Goal: Task Accomplishment & Management: Complete application form

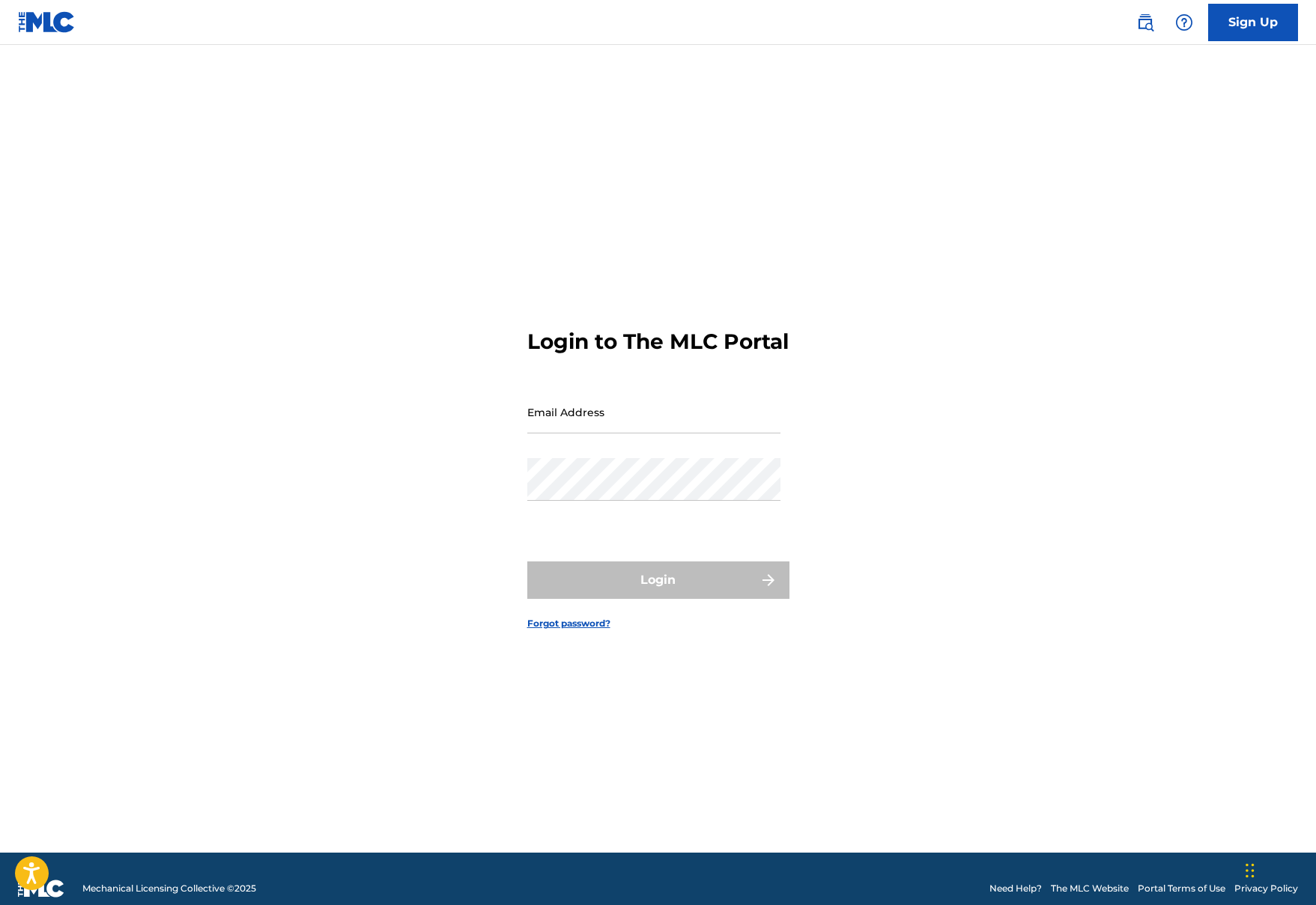
click at [1255, 26] on link "Sign Up" at bounding box center [1252, 22] width 90 height 38
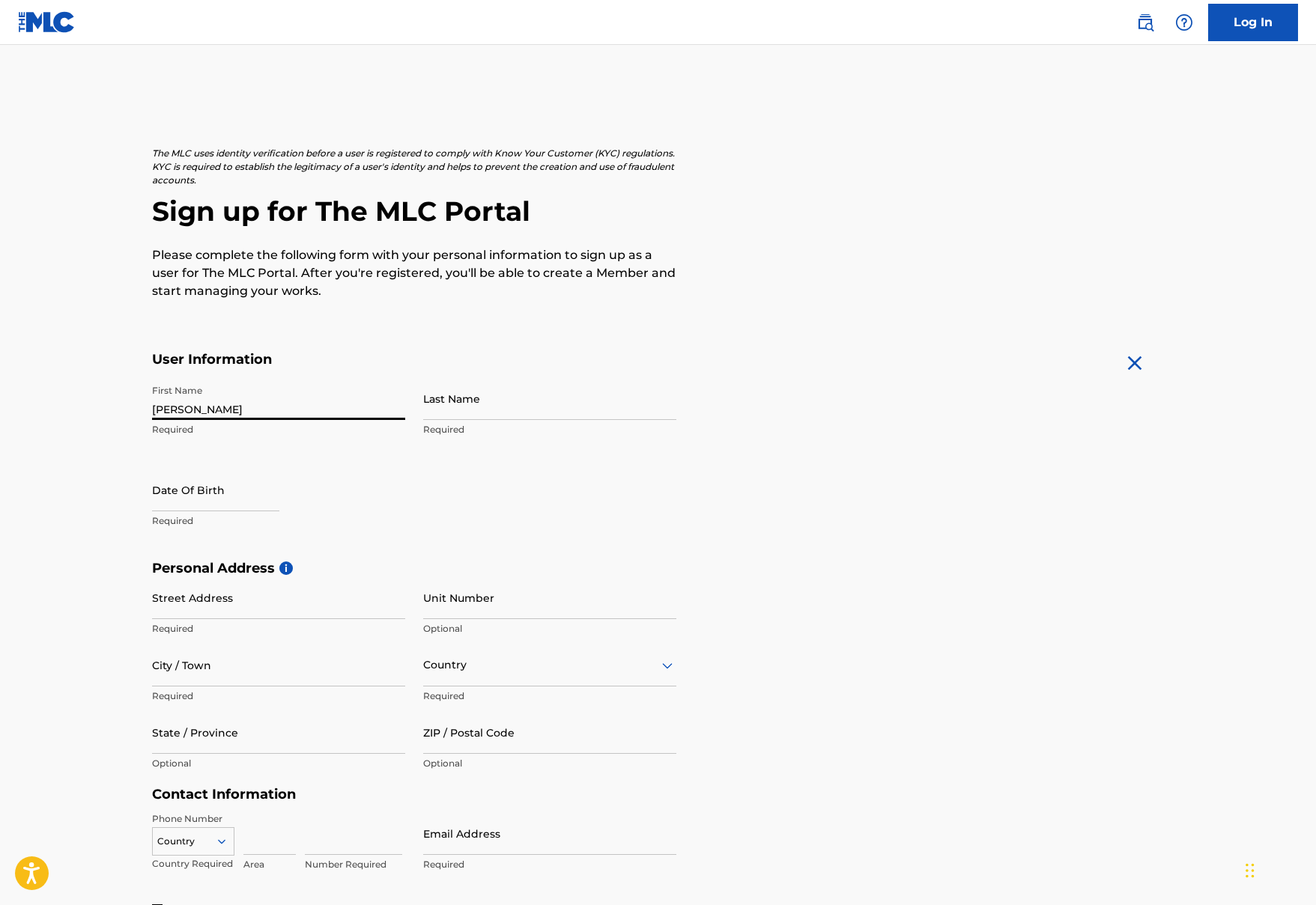
type input "[PERSON_NAME]"
select select "8"
select select "2025"
click at [435, 405] on input "Last Name" at bounding box center [550, 399] width 253 height 43
type input "[PERSON_NAME]"
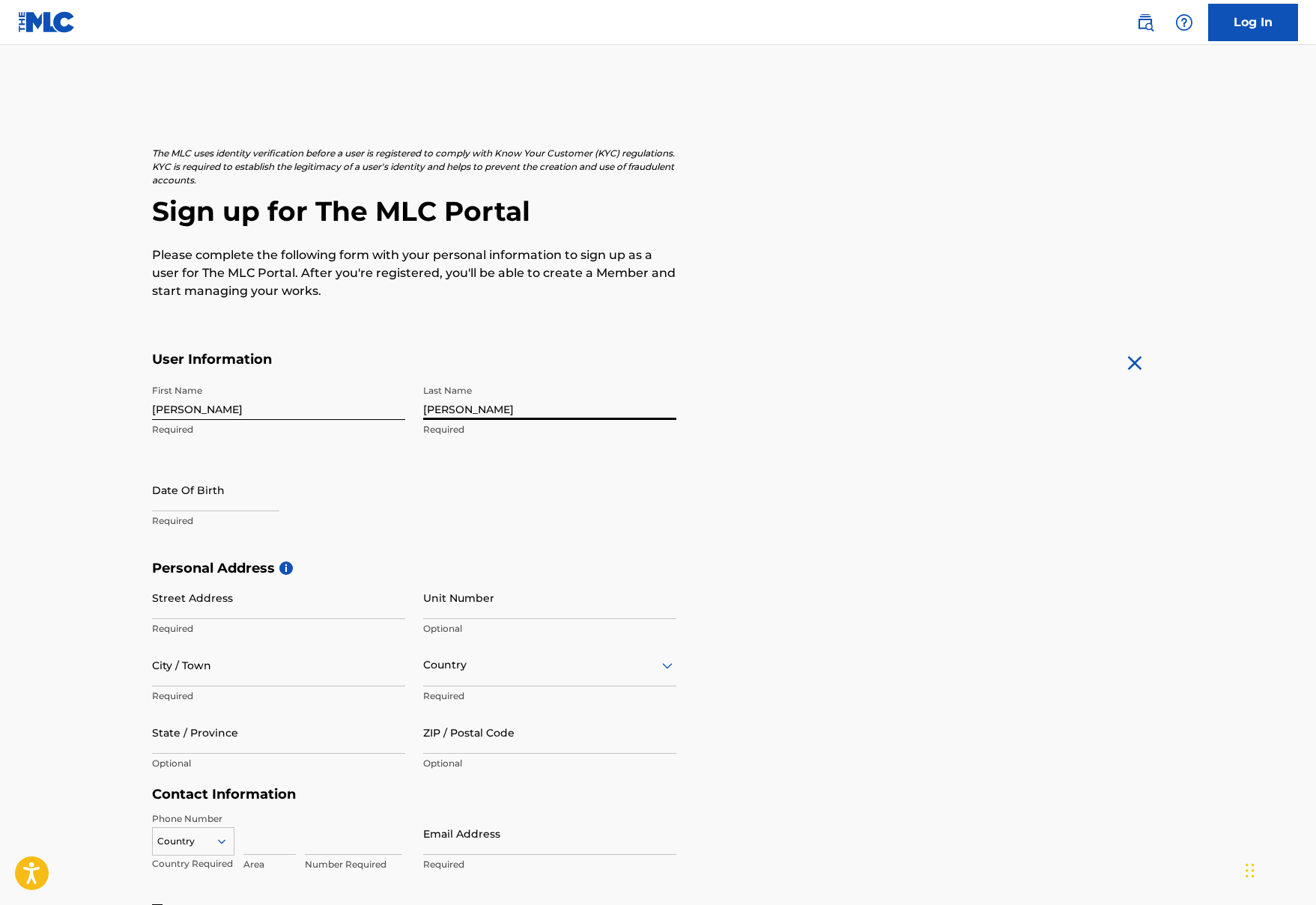
click at [248, 495] on input "text" at bounding box center [215, 490] width 127 height 43
select select "8"
select select "2025"
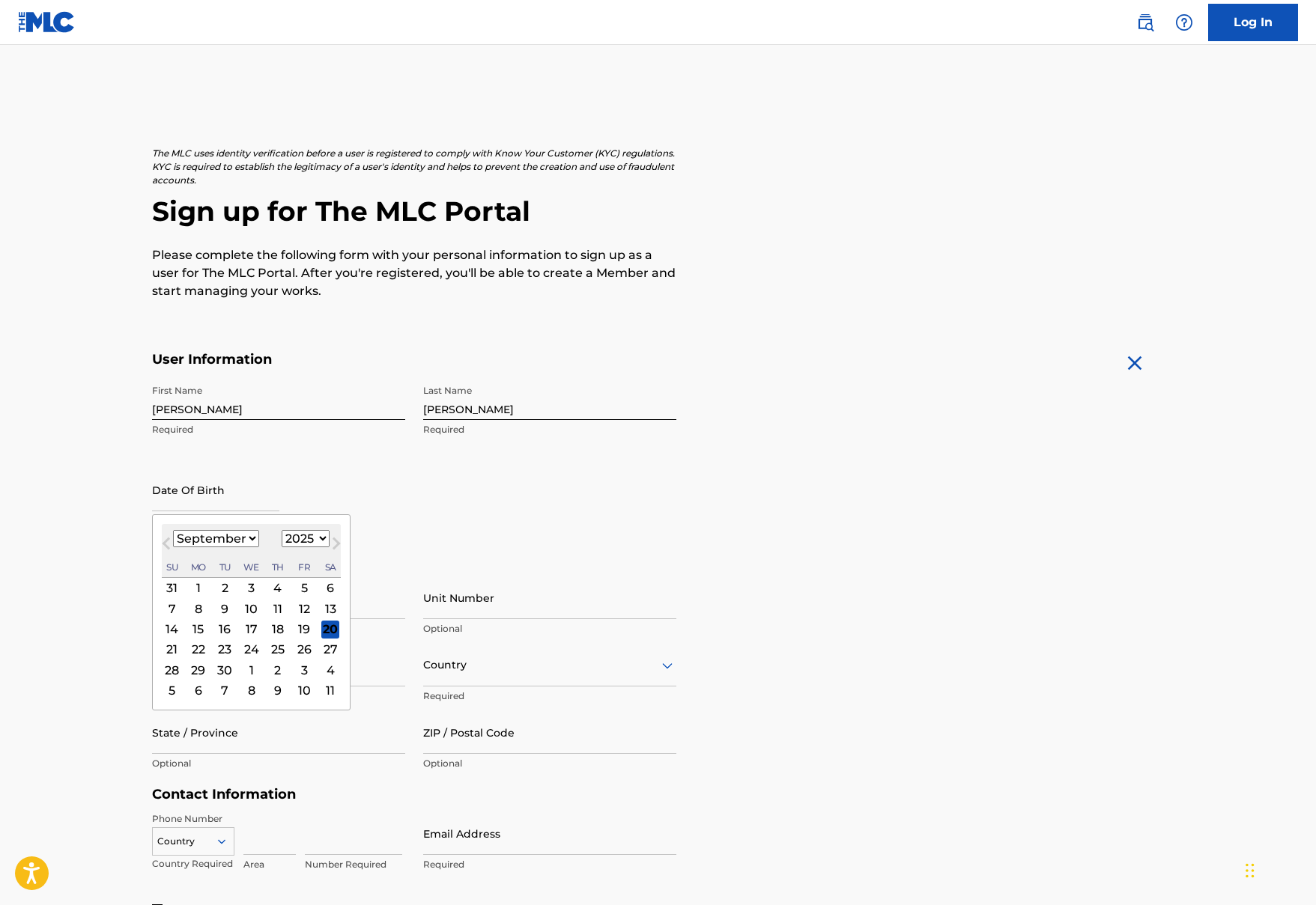
type input "a"
click at [280, 501] on input "text" at bounding box center [215, 490] width 127 height 43
type input "[DATE]"
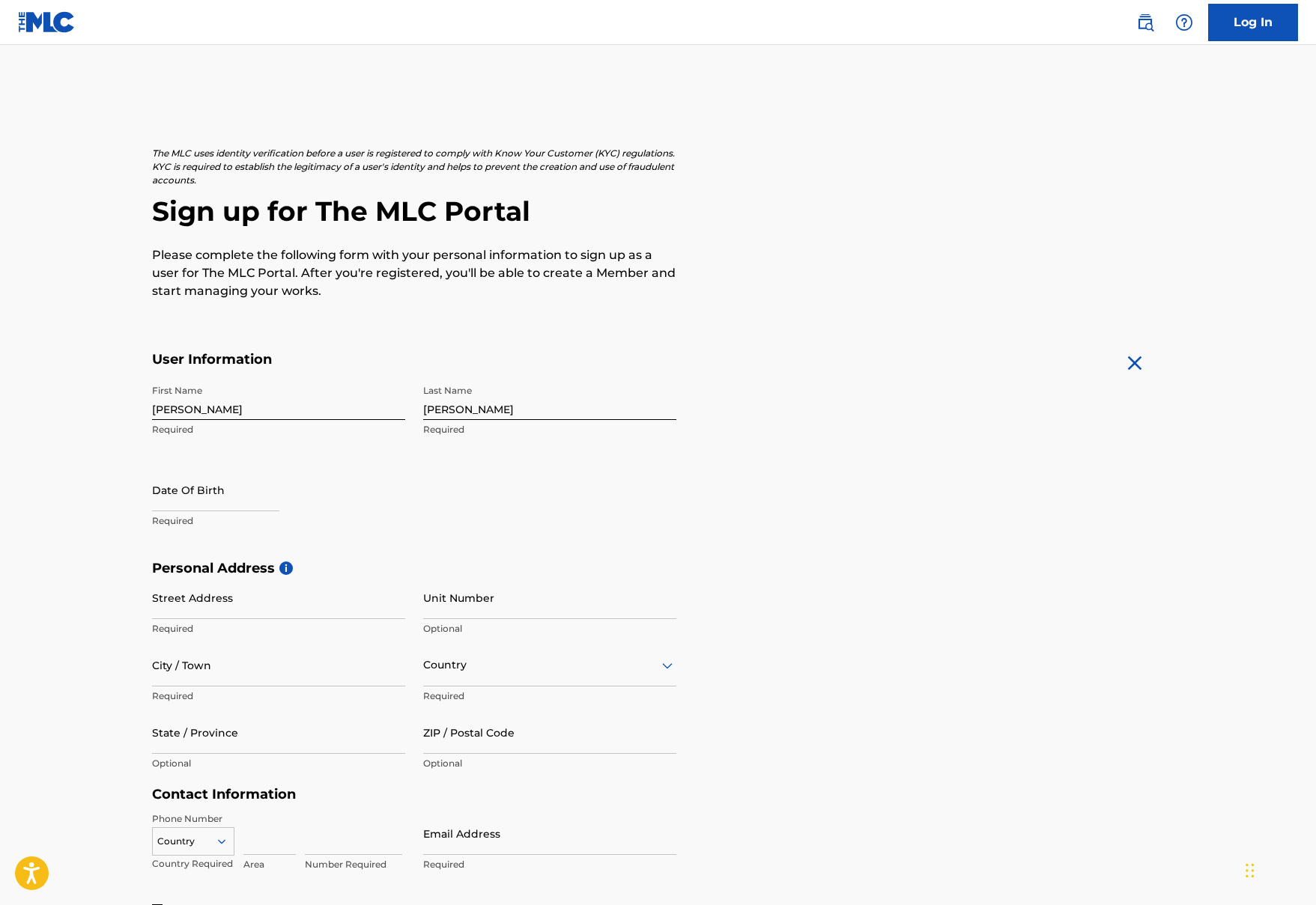
click at [432, 539] on div "First Name [PERSON_NAME] Required Last Name [PERSON_NAME] Required Date Of Birt…" at bounding box center [414, 469] width 524 height 182
select select "8"
select select "2025"
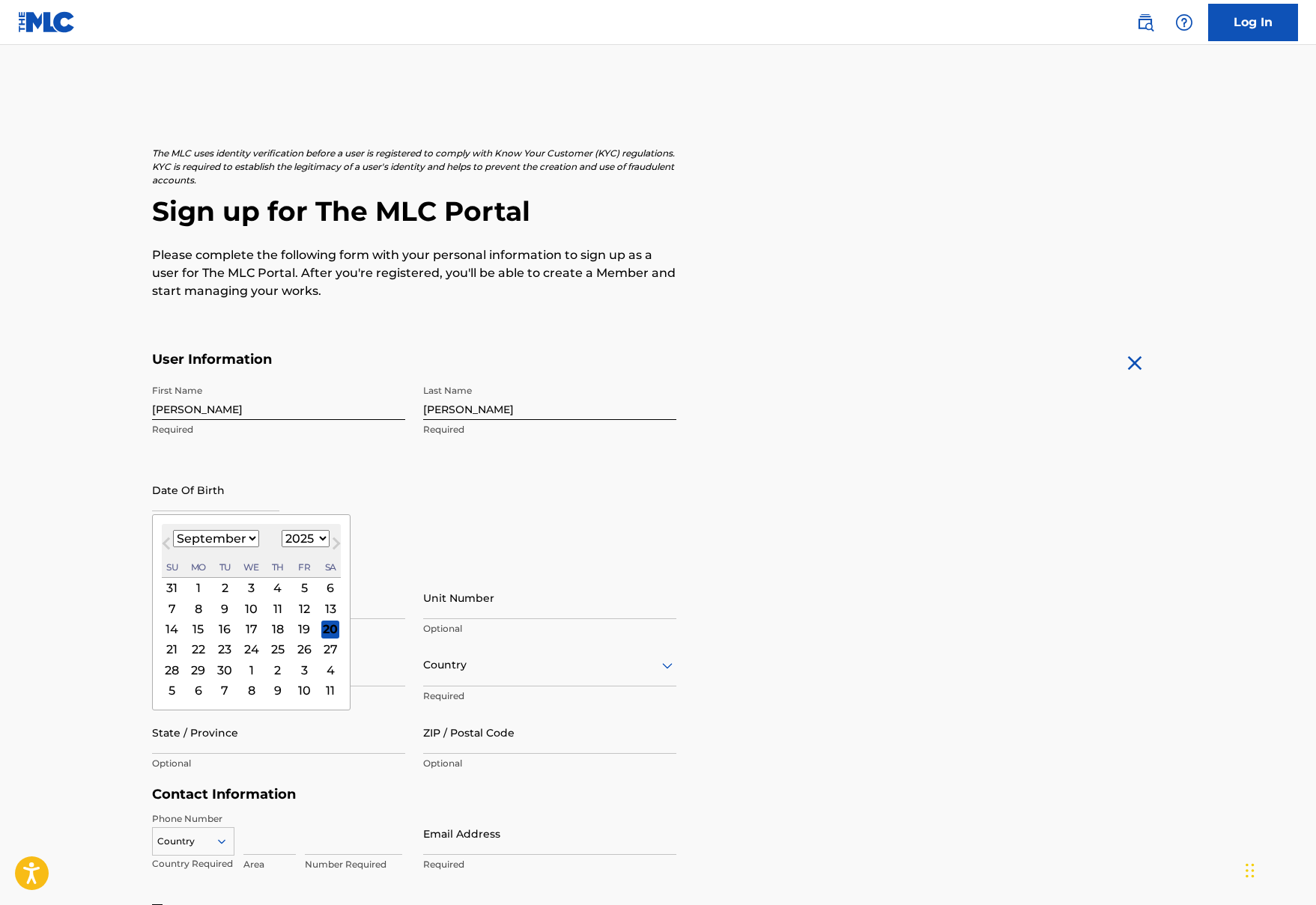
click at [280, 502] on input "text" at bounding box center [215, 490] width 127 height 43
select select "7"
select select "1980"
click at [260, 672] on div "27" at bounding box center [251, 670] width 18 height 18
type input "[DATE]"
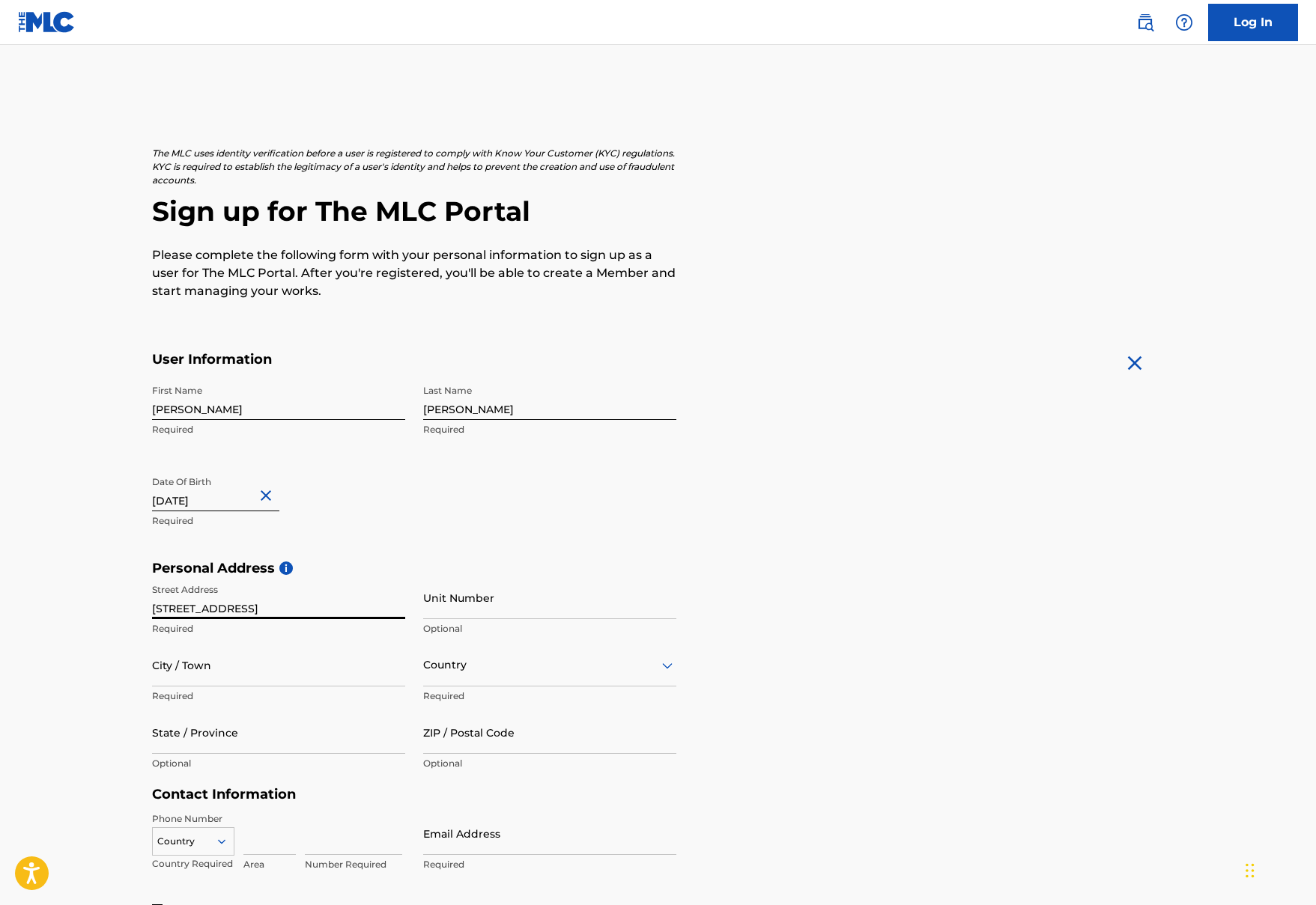
type input "[STREET_ADDRESS]"
type input "204"
type input "[GEOGRAPHIC_DATA]"
click at [478, 656] on div at bounding box center [550, 665] width 253 height 18
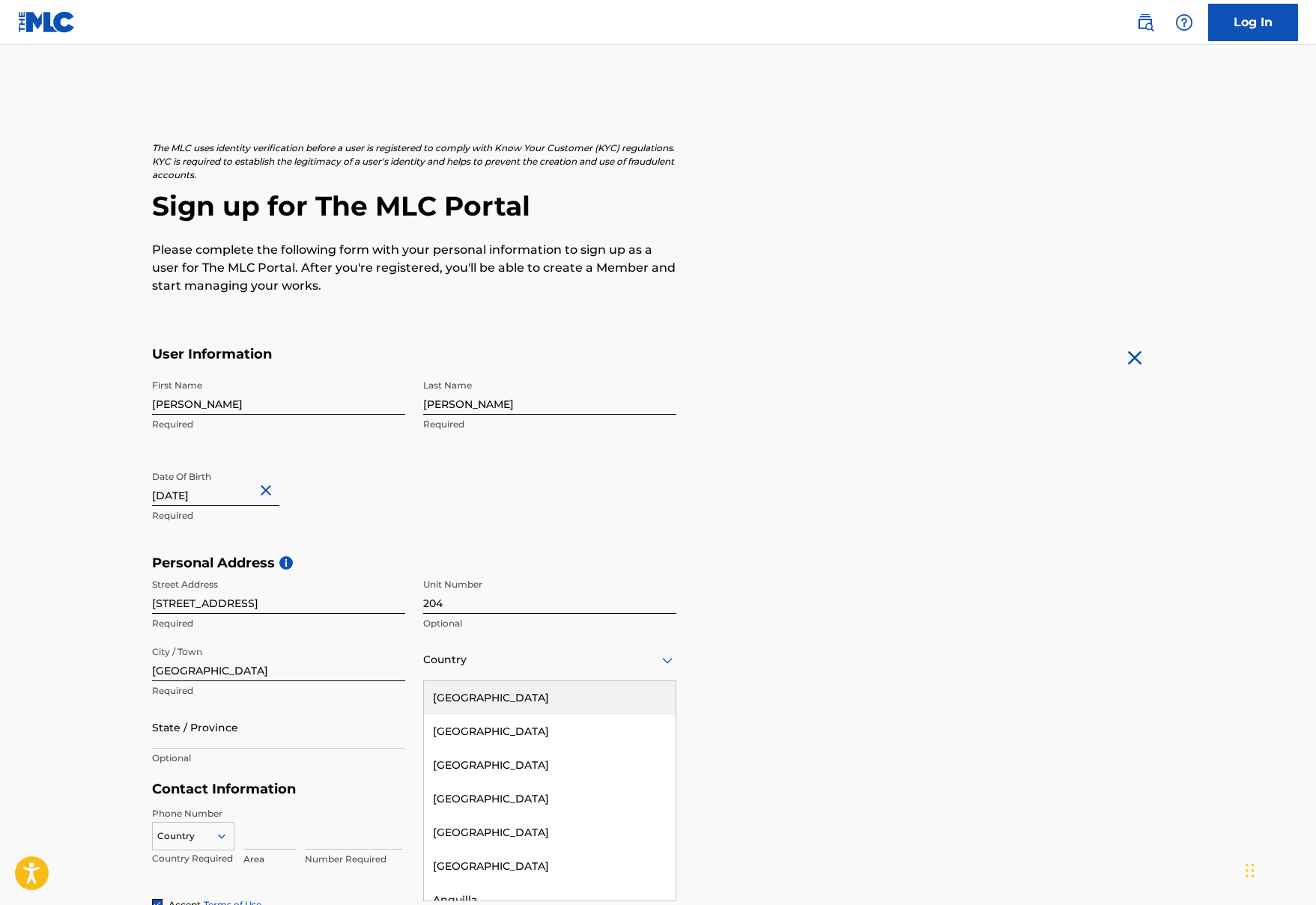
scroll to position [6, 0]
type input "c"
click at [466, 756] on div "[GEOGRAPHIC_DATA]" at bounding box center [550, 765] width 251 height 34
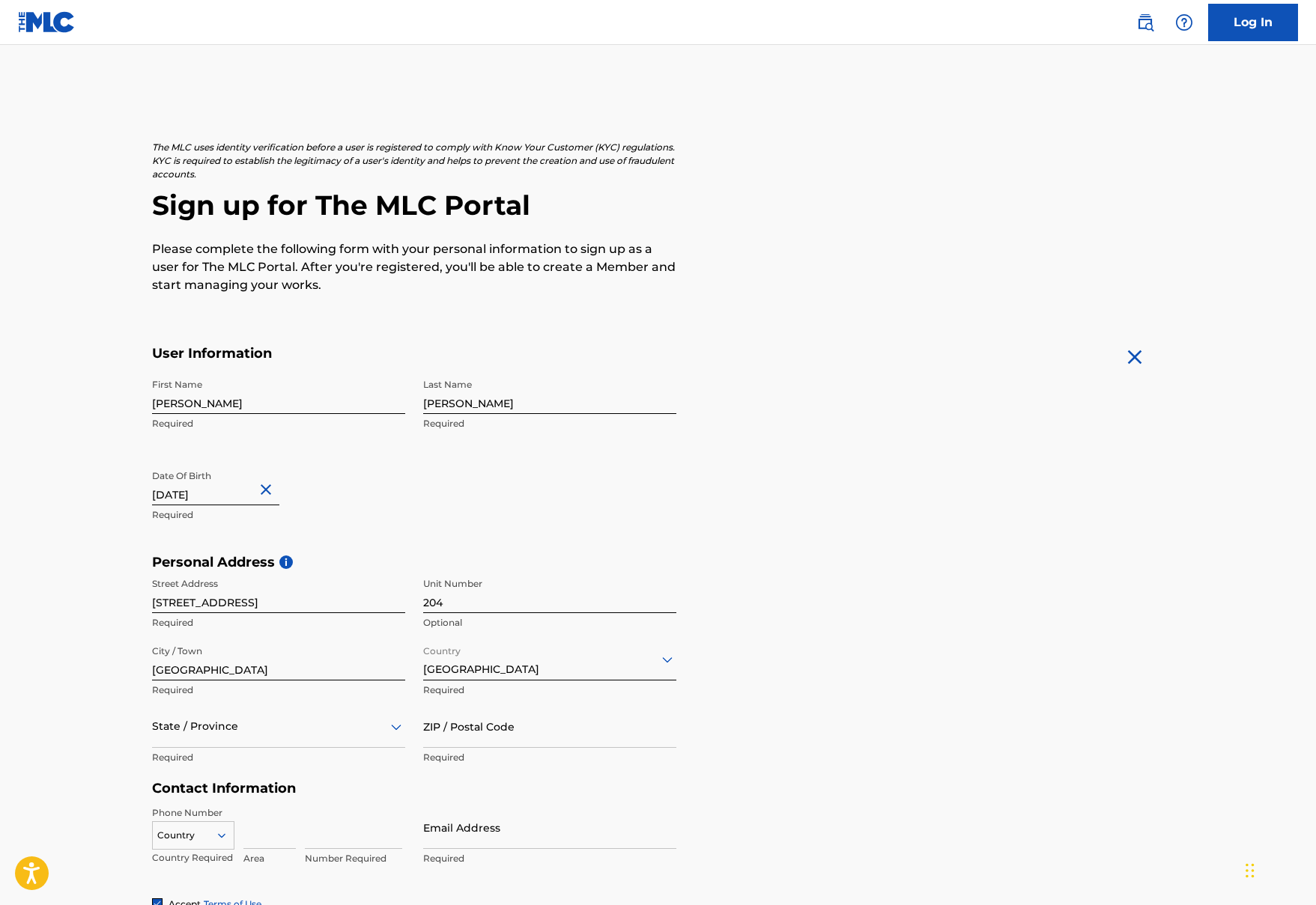
click at [341, 724] on div "State / Province" at bounding box center [278, 727] width 253 height 43
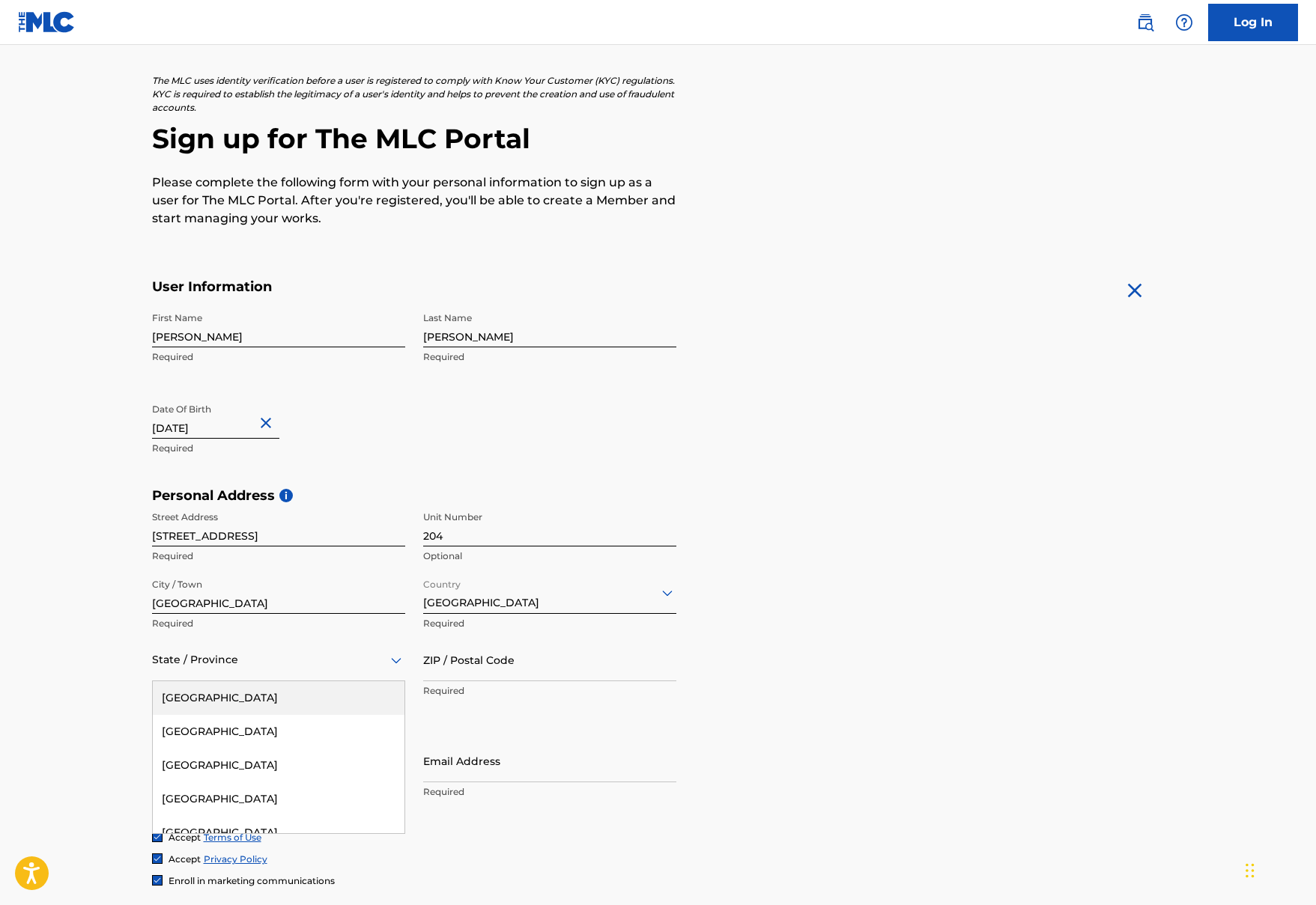
scroll to position [74, 0]
click at [328, 724] on div "[GEOGRAPHIC_DATA]" at bounding box center [278, 731] width 251 height 34
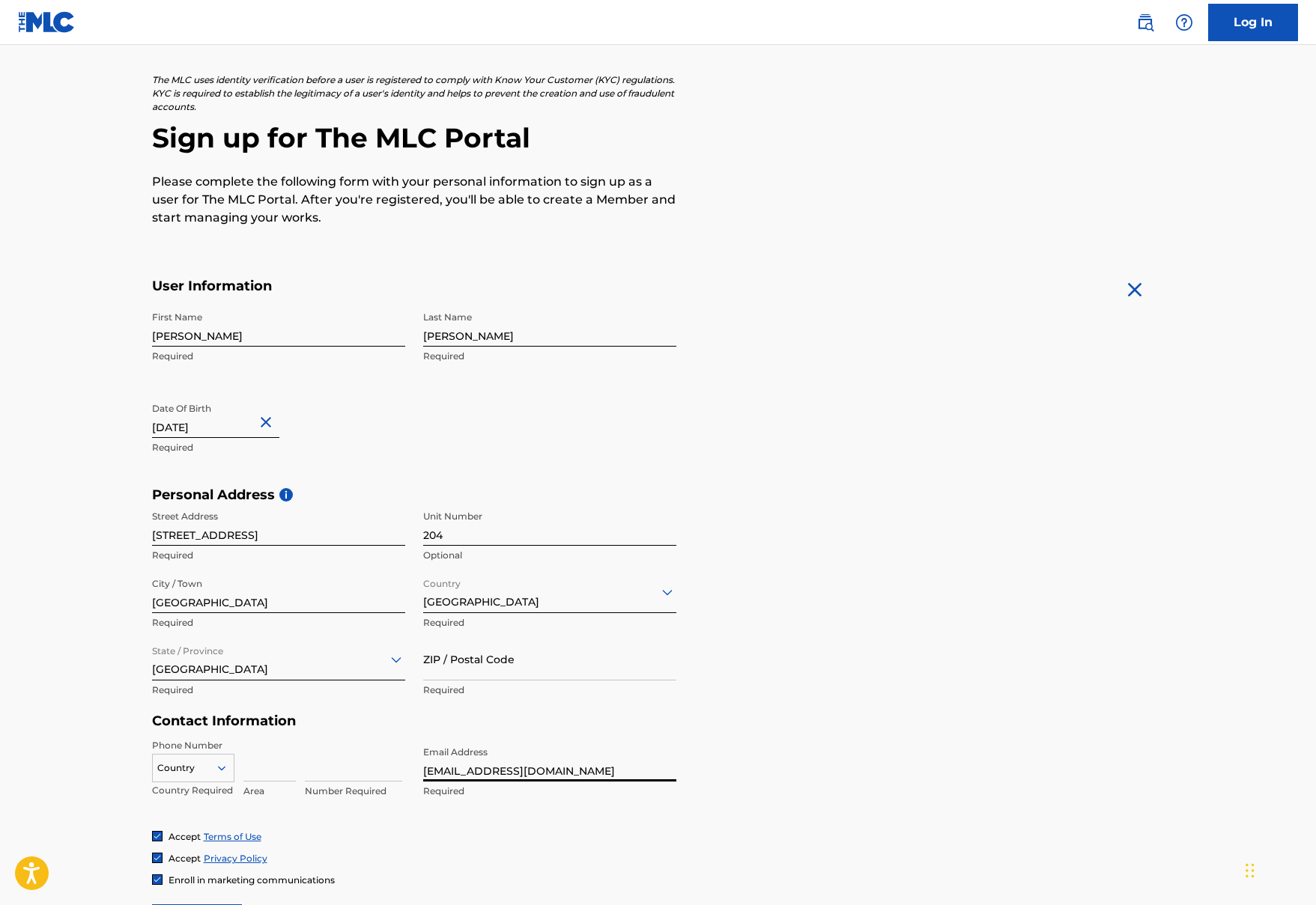
type input "[EMAIL_ADDRESS][DOMAIN_NAME]"
click at [251, 765] on input at bounding box center [270, 761] width 52 height 43
type input "604"
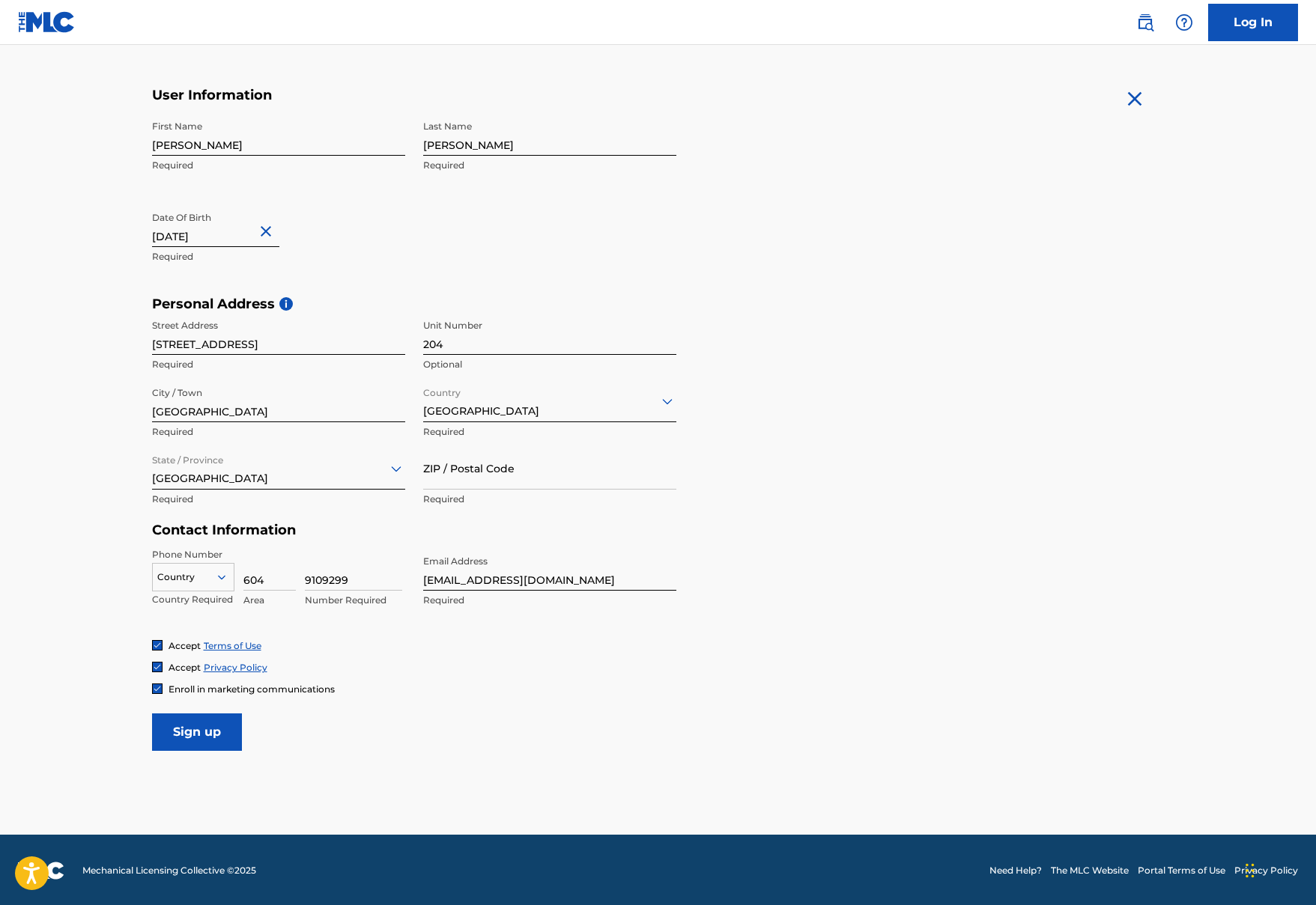
type input "9109299"
click at [225, 733] on input "Sign up" at bounding box center [196, 732] width 90 height 38
type input "v5L1j8"
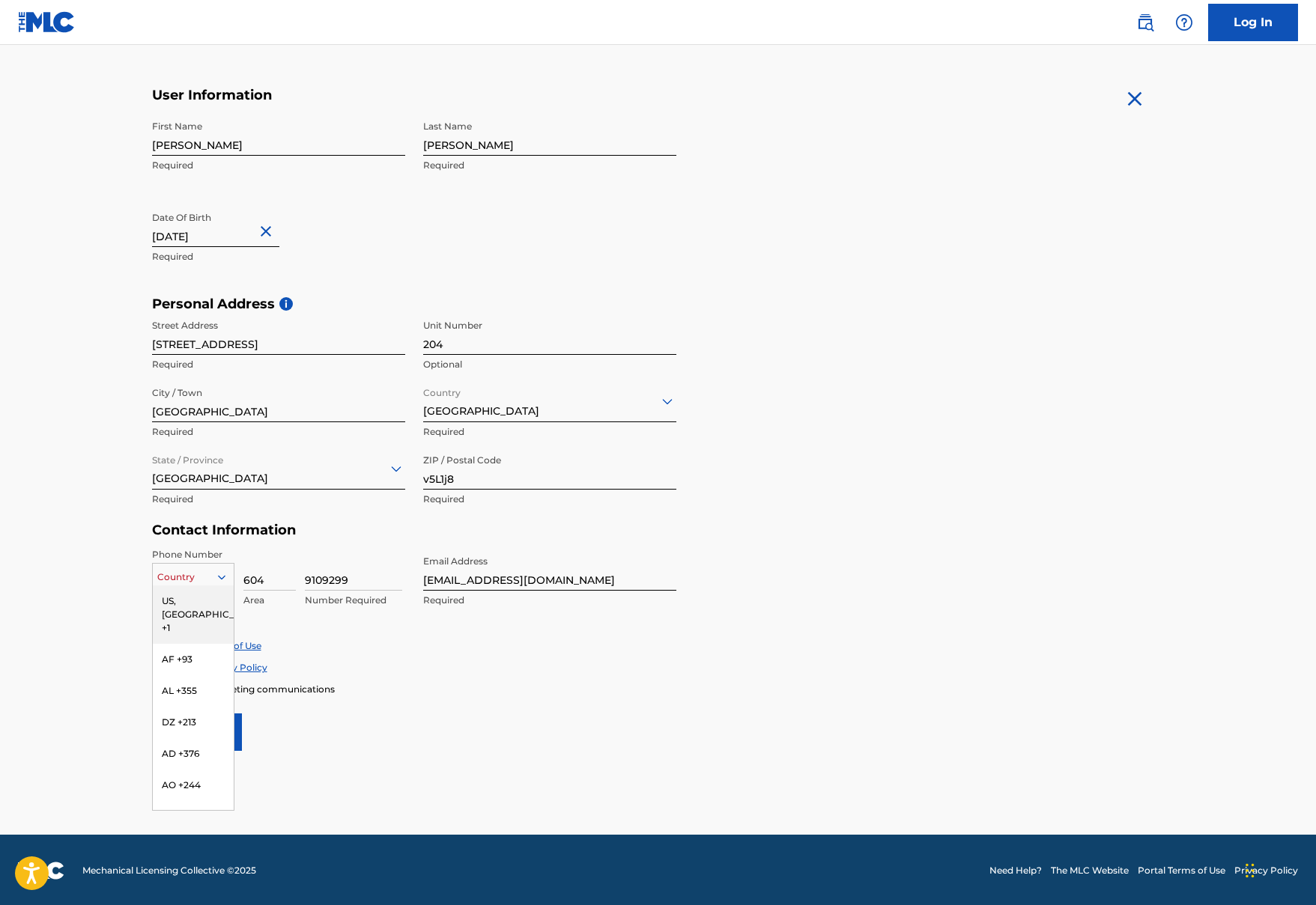
click at [213, 575] on div at bounding box center [193, 577] width 81 height 16
click at [208, 595] on div "US, [GEOGRAPHIC_DATA] +1" at bounding box center [193, 615] width 81 height 58
click at [213, 730] on input "Sign up" at bounding box center [196, 732] width 90 height 38
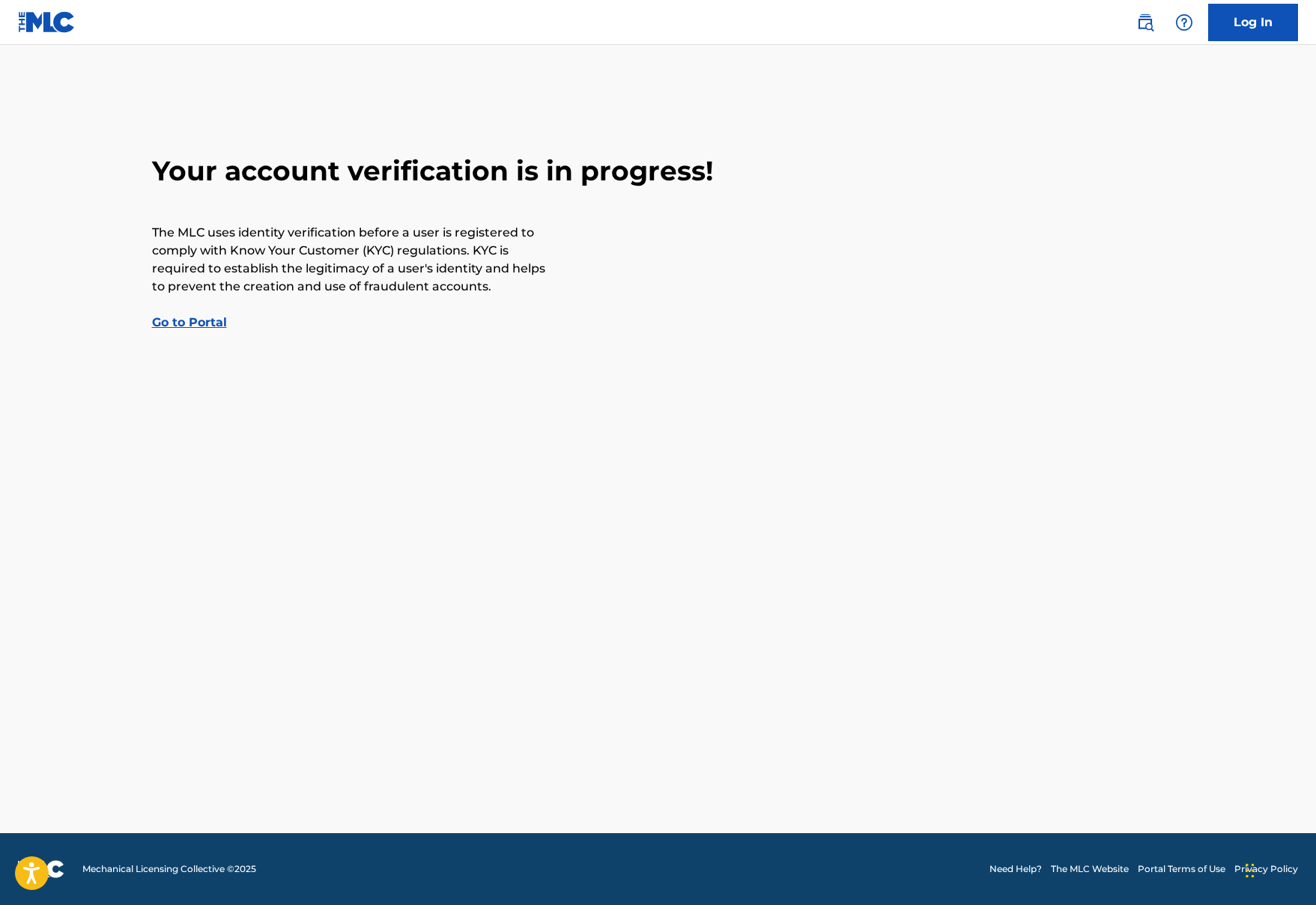
click at [212, 324] on link "Go to Portal" at bounding box center [189, 322] width 75 height 15
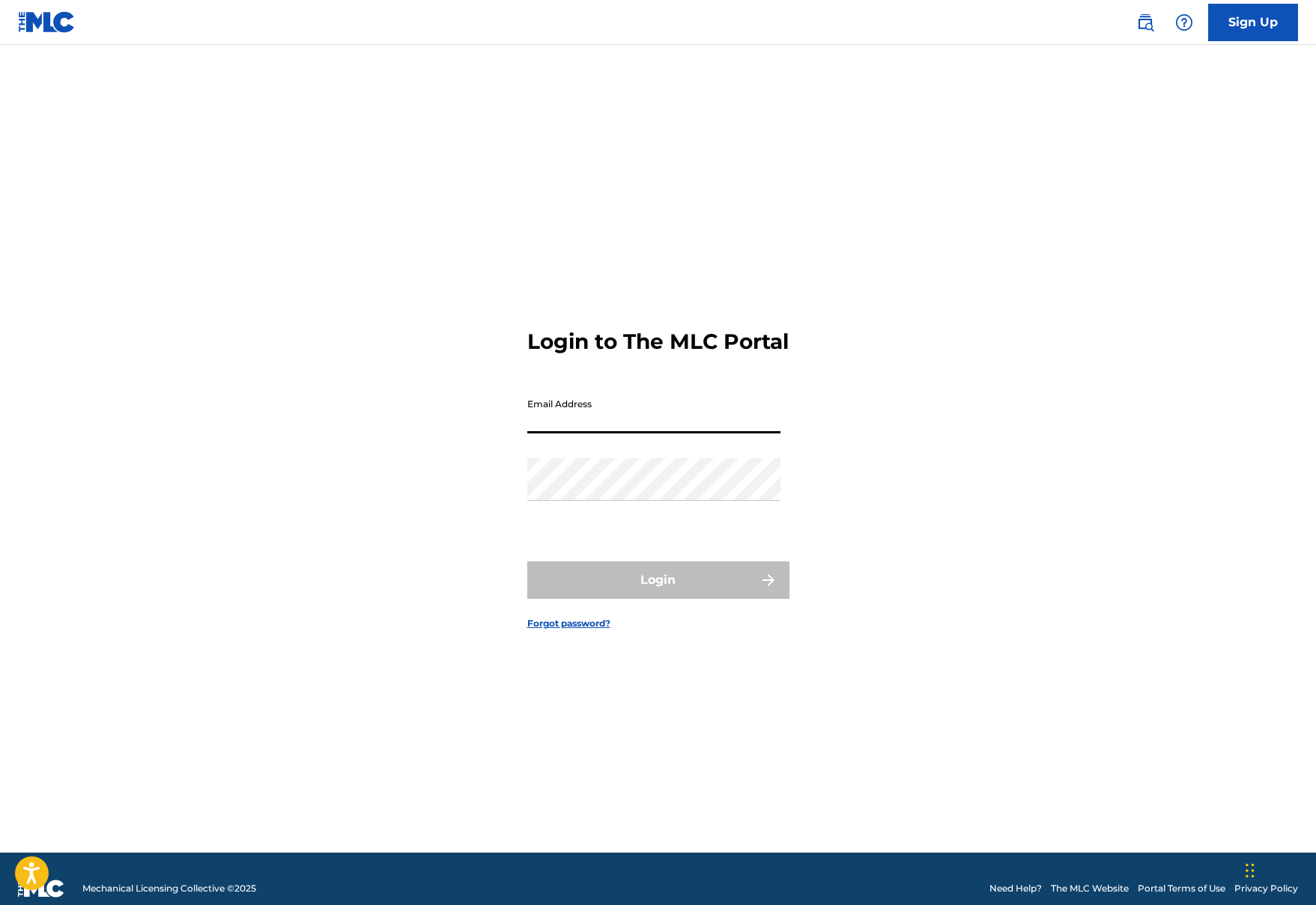
click at [772, 432] on input "Email Address" at bounding box center [654, 412] width 253 height 43
click at [719, 426] on input "Email Address" at bounding box center [654, 412] width 253 height 43
click at [714, 428] on input "Email Address" at bounding box center [654, 412] width 253 height 43
type input "[EMAIL_ADDRESS][DOMAIN_NAME]"
click at [572, 631] on link "Forgot password?" at bounding box center [569, 624] width 83 height 14
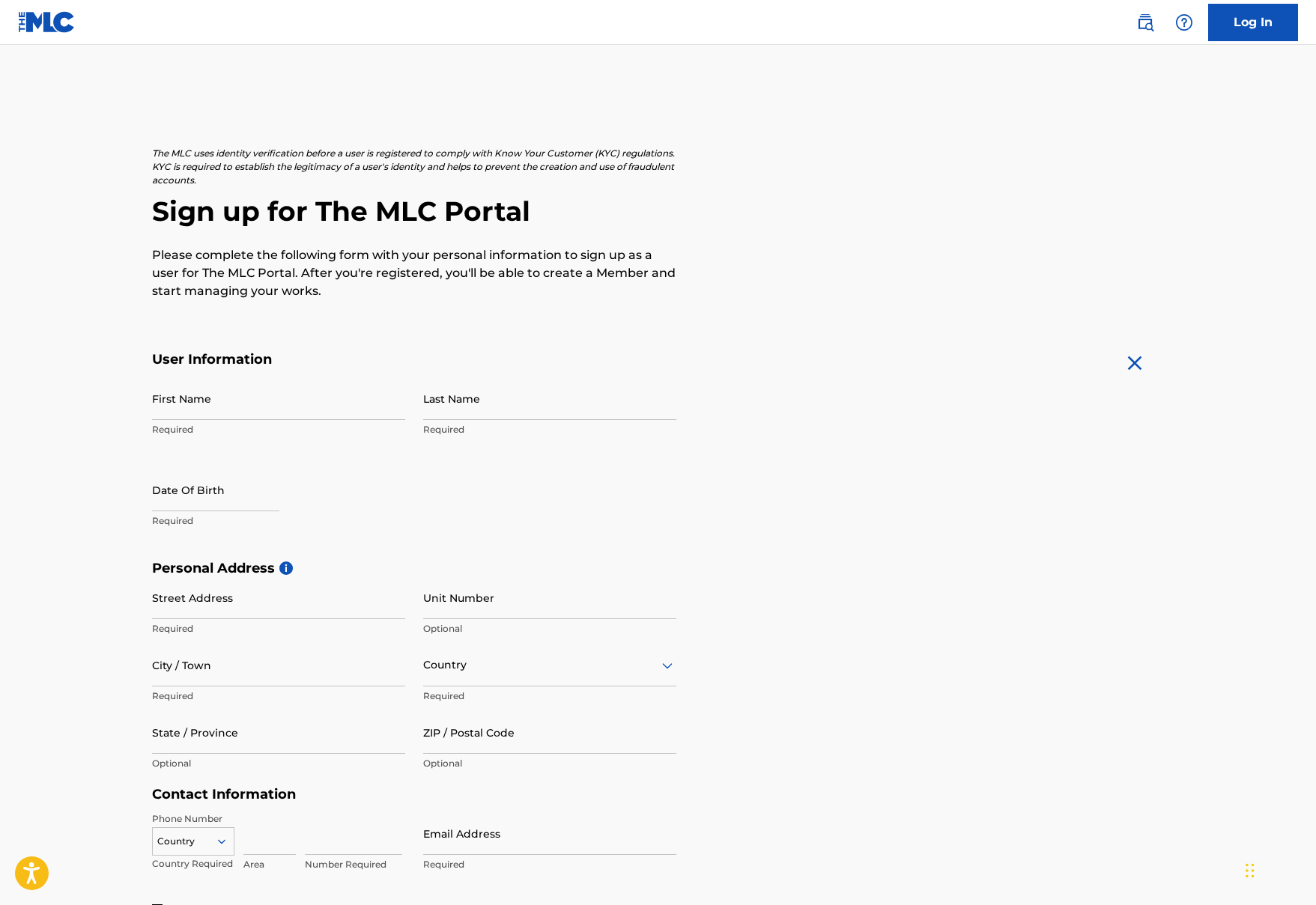
scroll to position [264, 0]
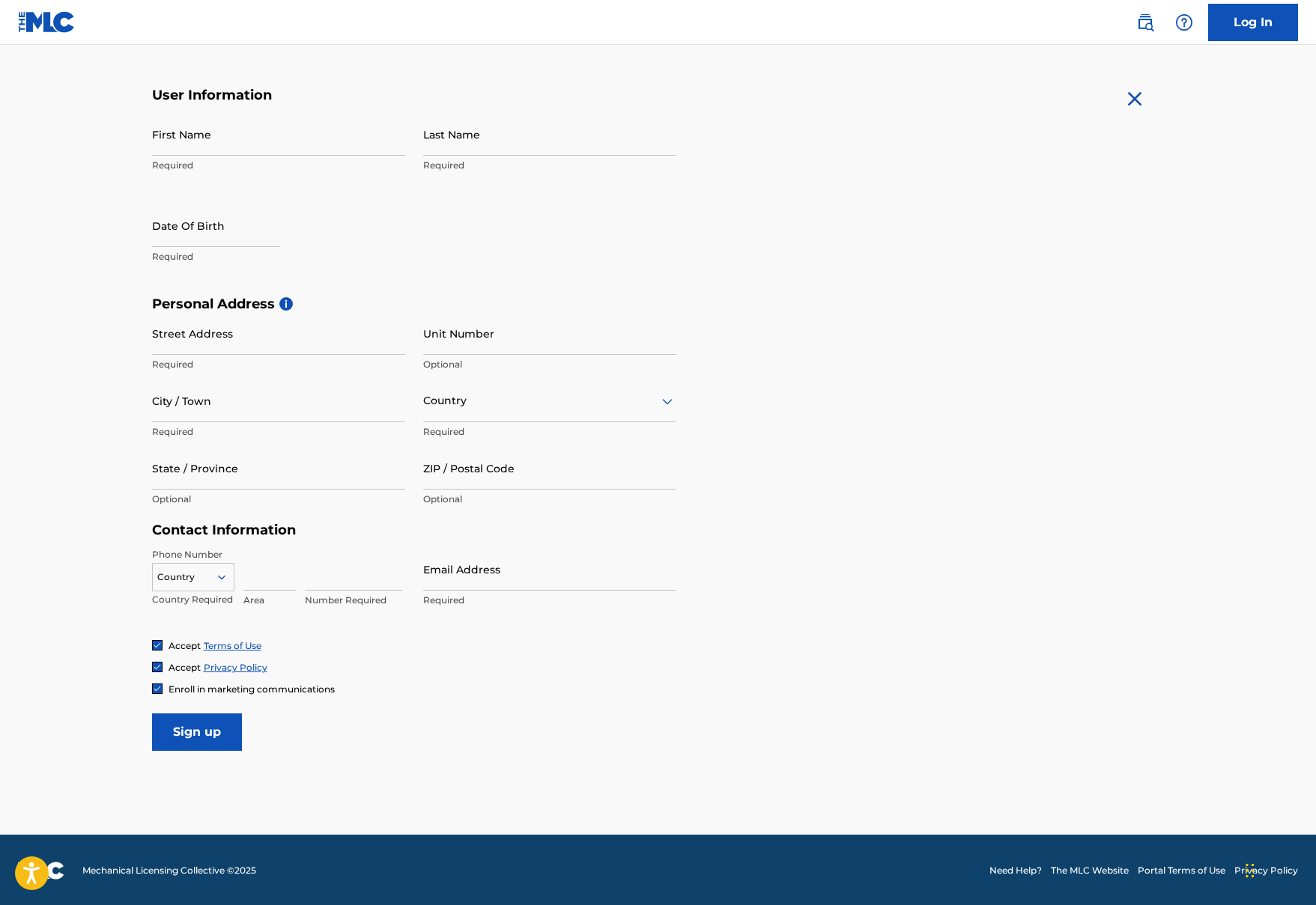
click at [61, 26] on img at bounding box center [46, 22] width 57 height 21
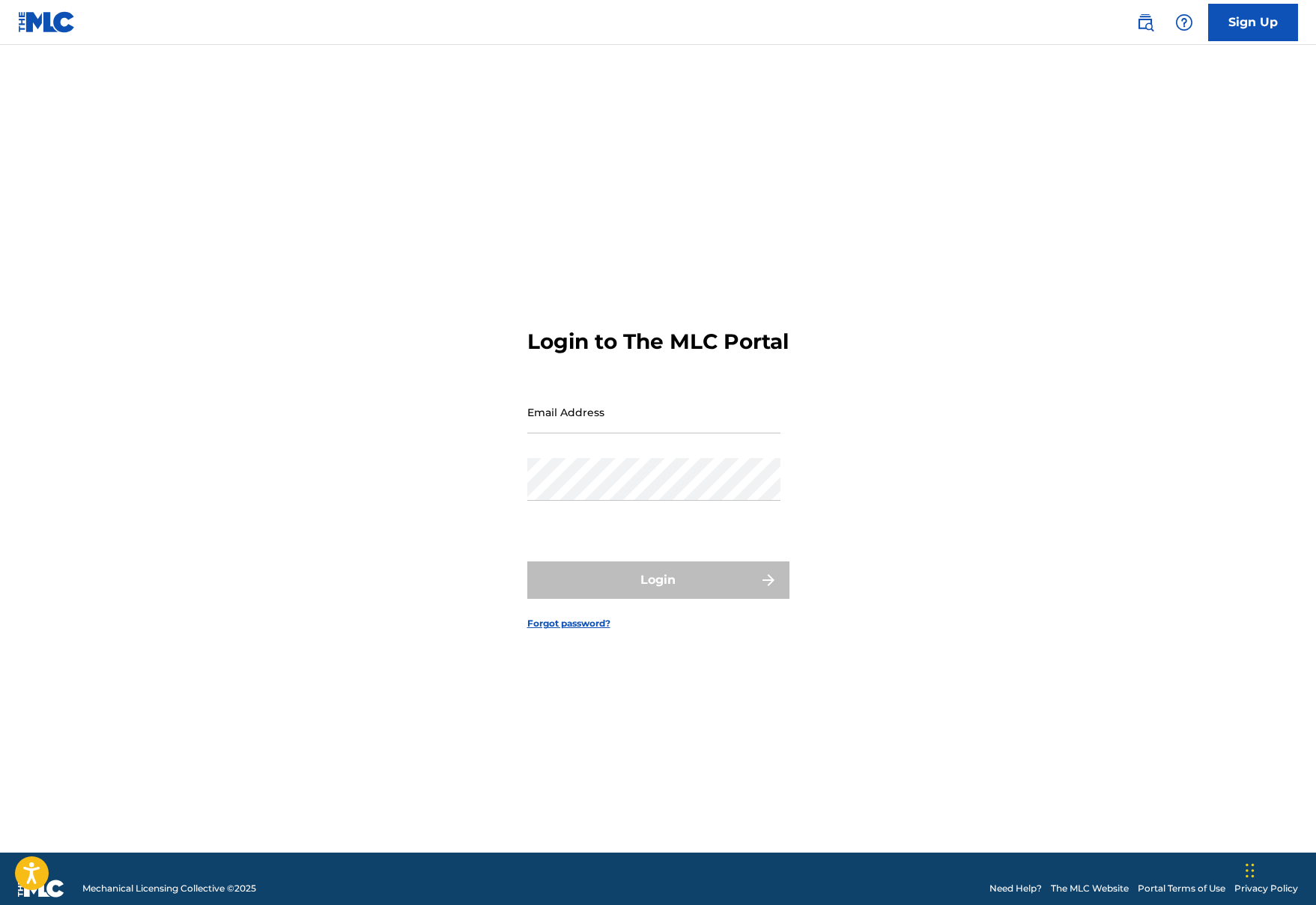
click at [62, 16] on img at bounding box center [46, 22] width 57 height 21
type input "e"
click at [619, 434] on input "Email Address" at bounding box center [654, 412] width 253 height 43
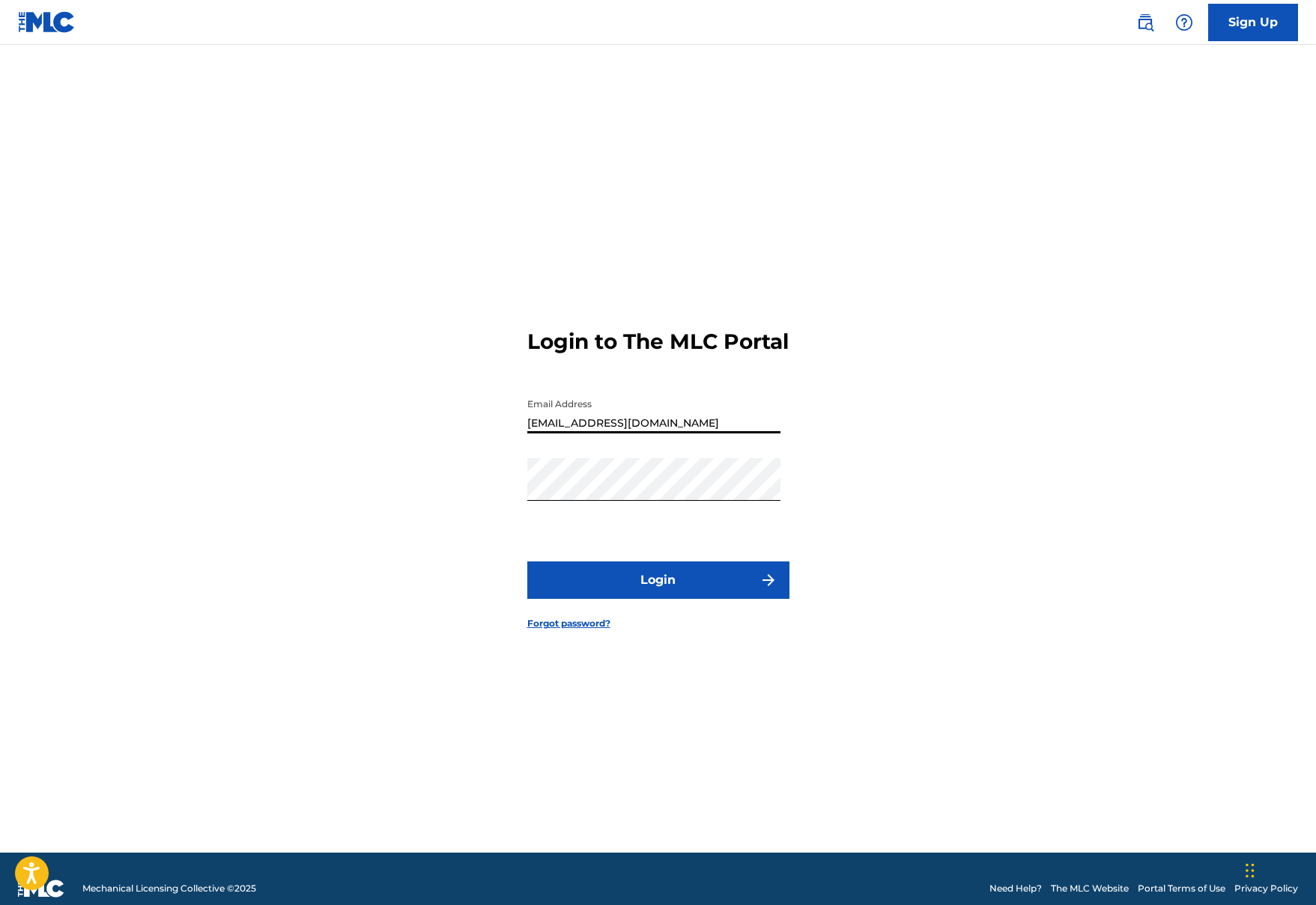
type input "[EMAIL_ADDRESS][DOMAIN_NAME]"
click at [701, 584] on button "Login" at bounding box center [658, 580] width 262 height 38
click at [671, 583] on button "Login" at bounding box center [658, 580] width 262 height 38
click at [658, 593] on button "Login" at bounding box center [658, 580] width 262 height 38
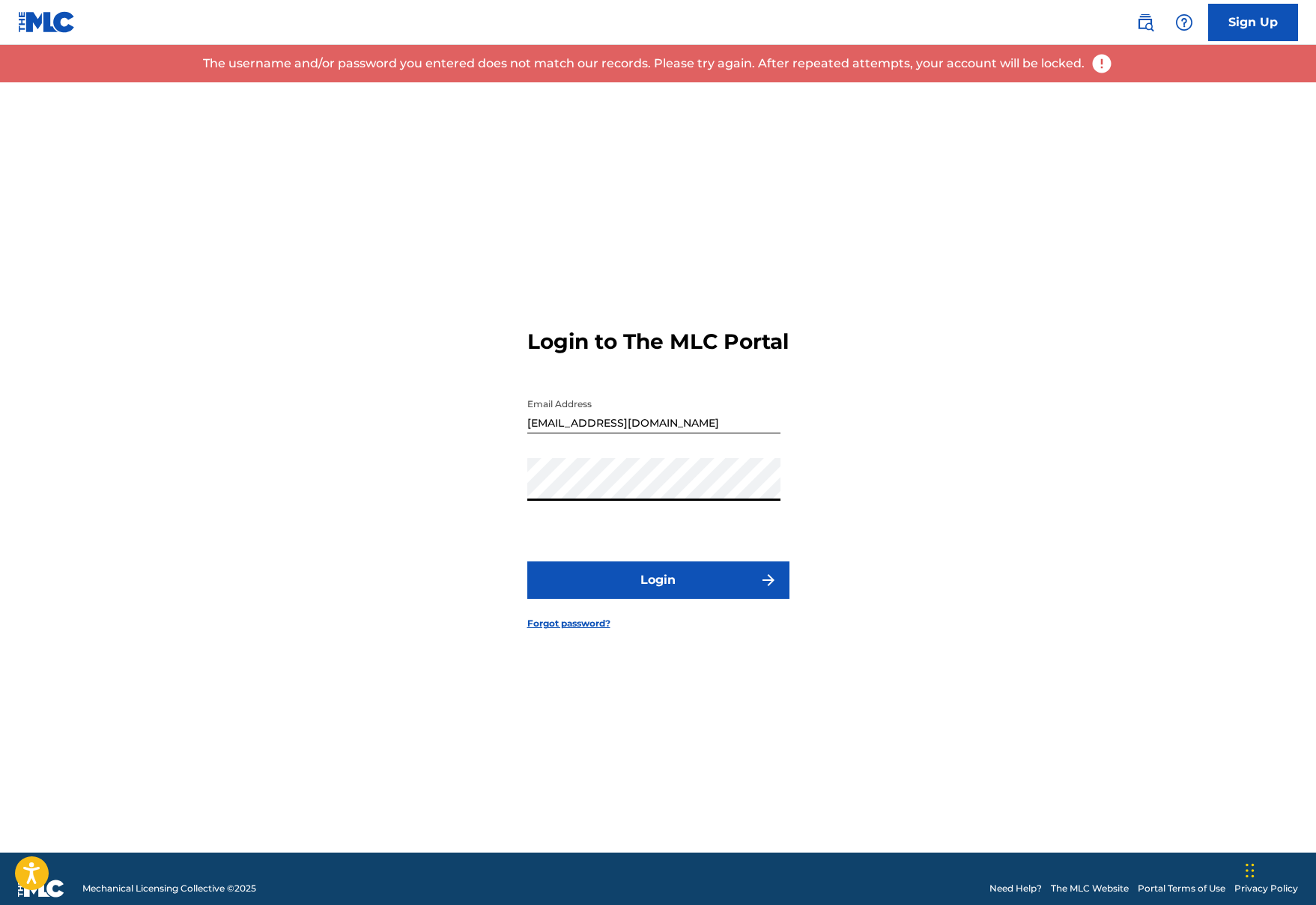
click at [583, 631] on link "Forgot password?" at bounding box center [569, 624] width 83 height 14
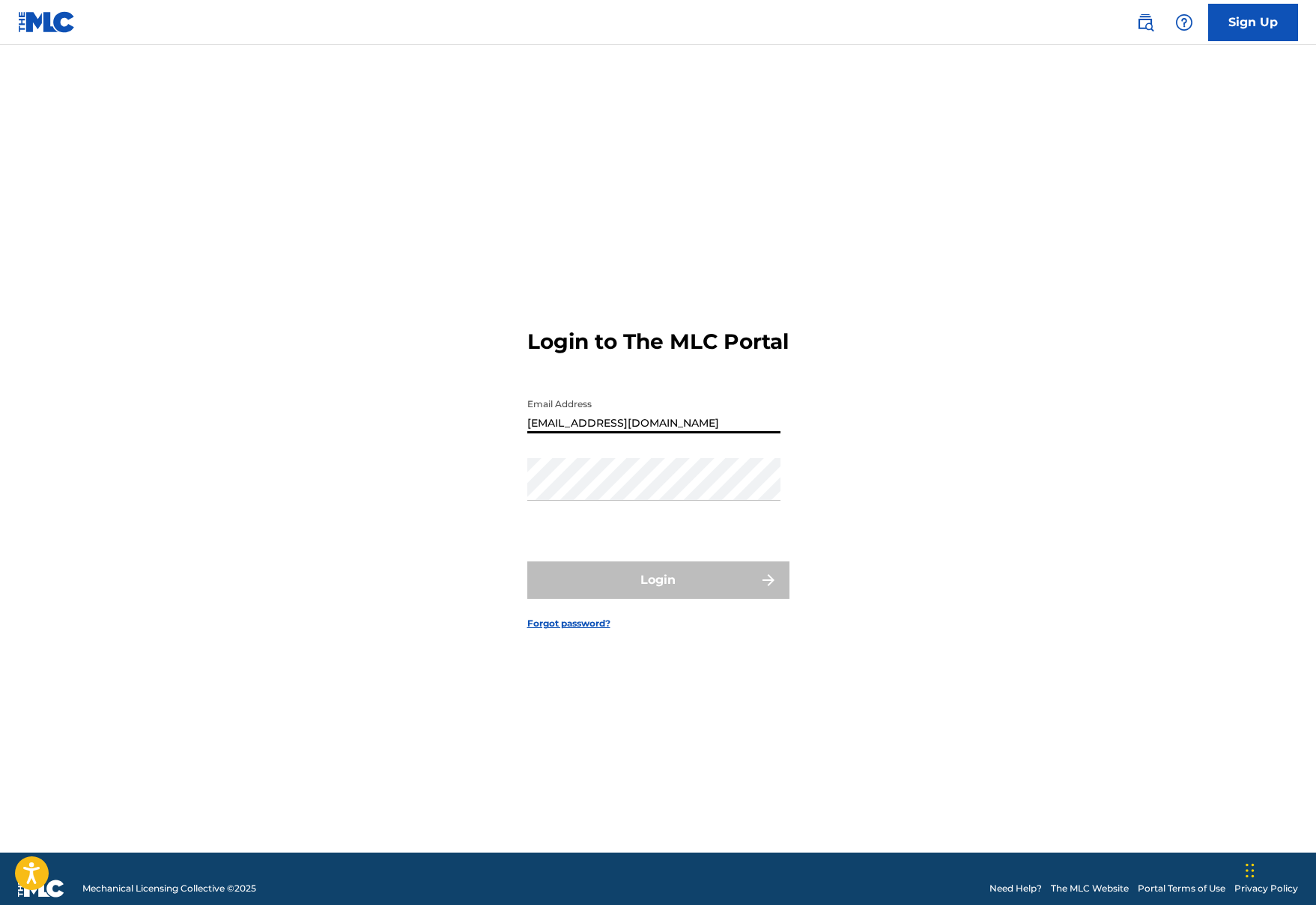
type input "[EMAIL_ADDRESS][DOMAIN_NAME]"
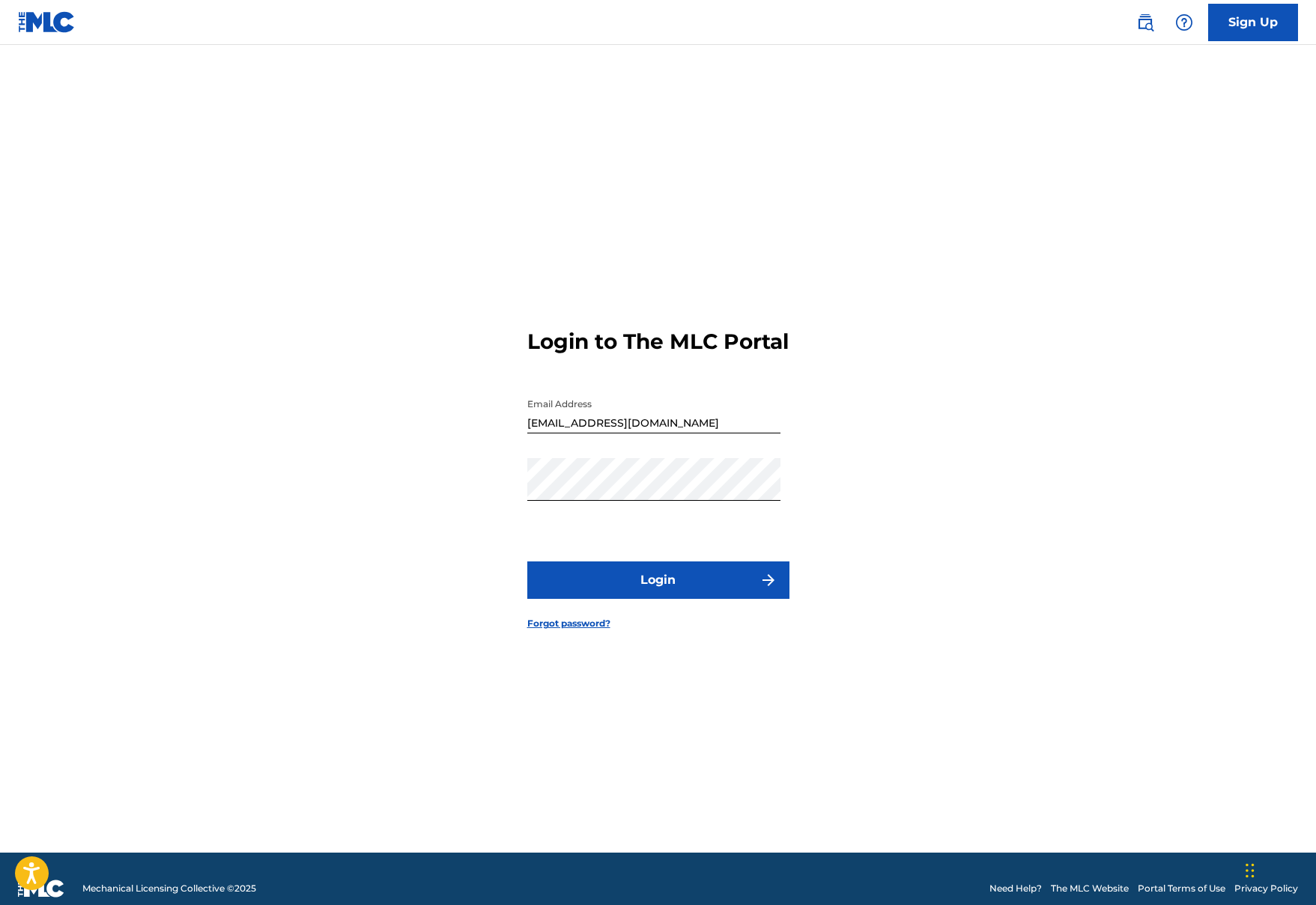
click at [689, 579] on button "Login" at bounding box center [658, 580] width 262 height 38
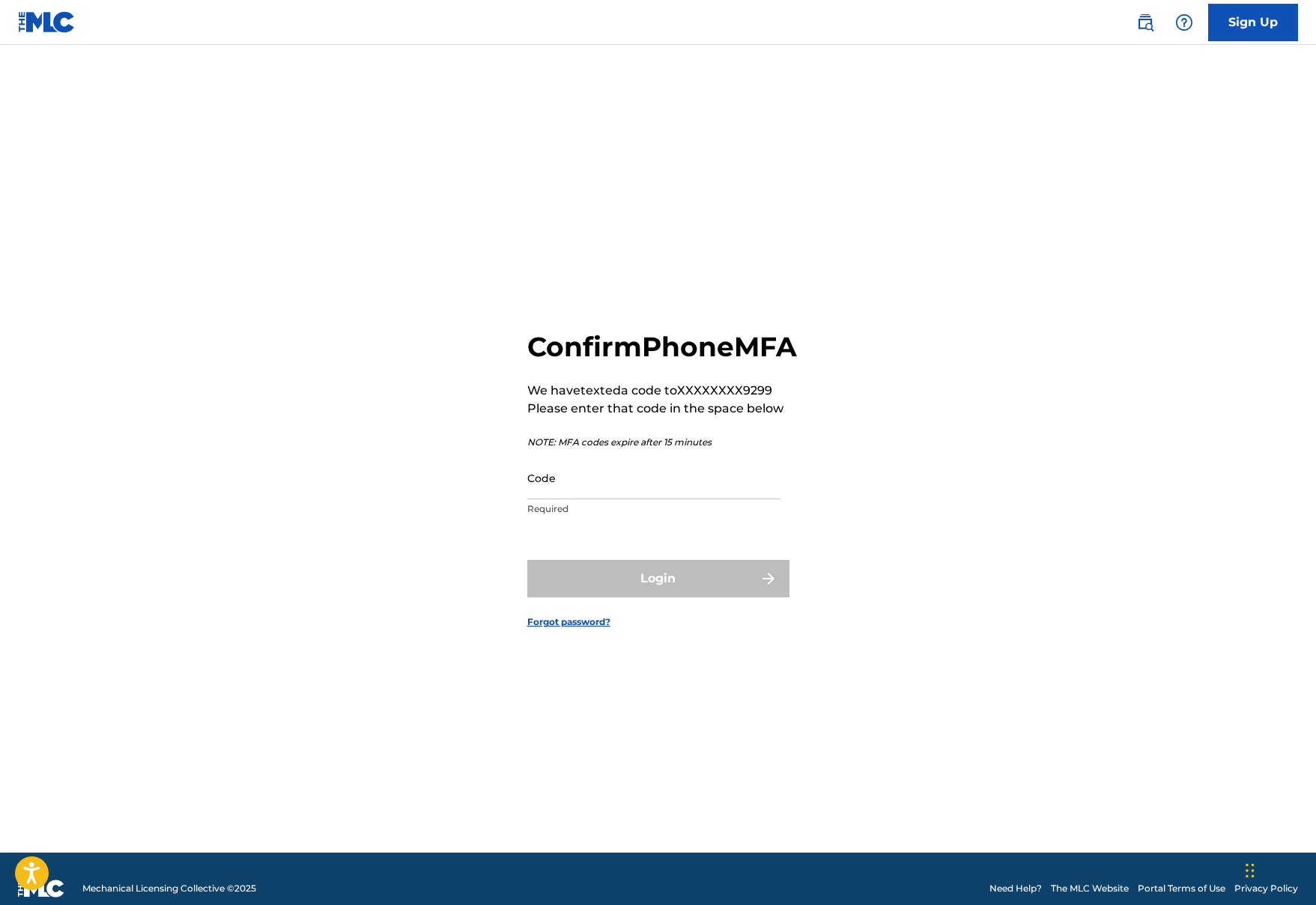
click at [655, 488] on input "Code" at bounding box center [654, 478] width 253 height 43
type input "298854"
click at [658, 595] on button "Login" at bounding box center [658, 579] width 262 height 38
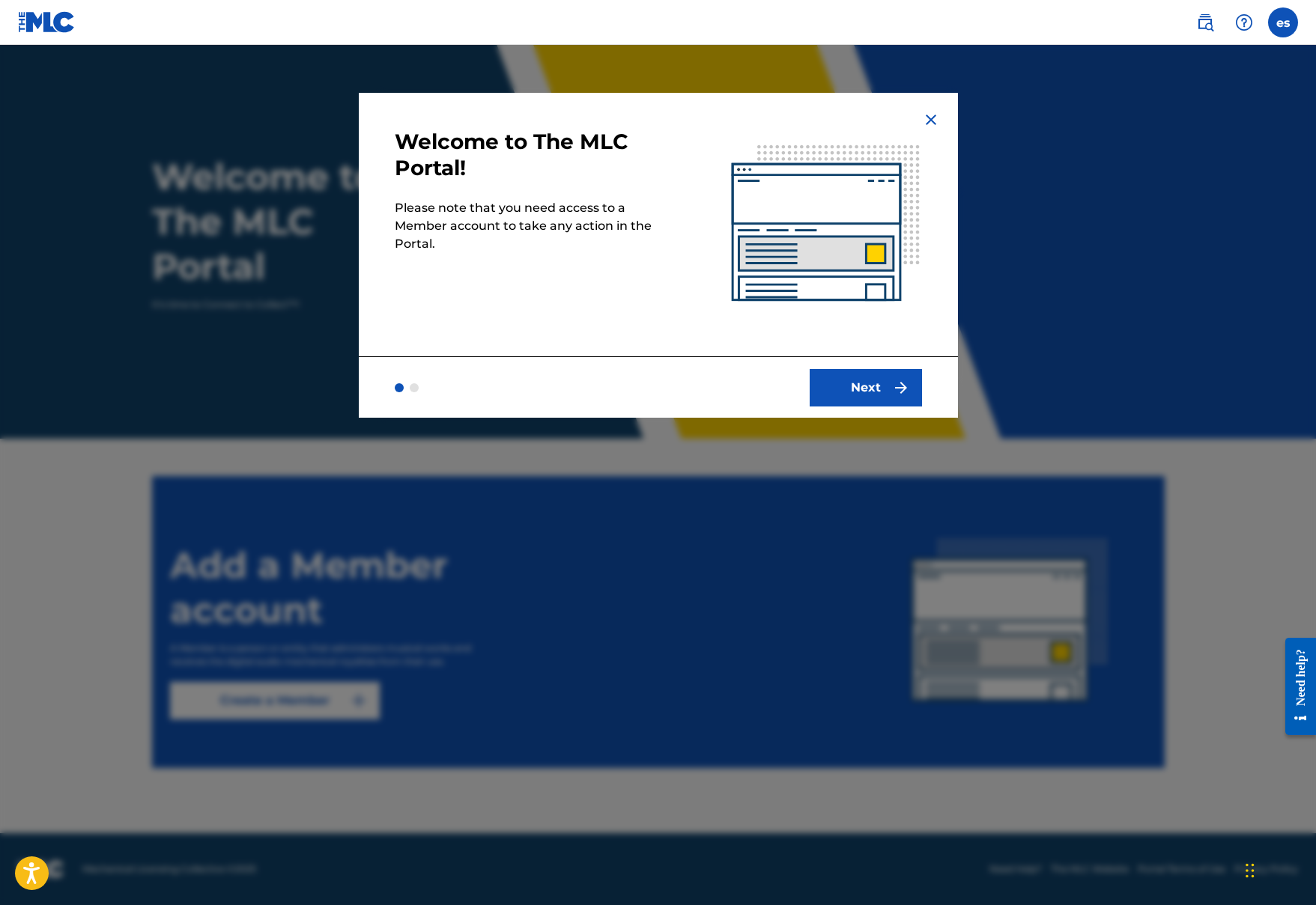
click at [858, 392] on button "Next" at bounding box center [865, 388] width 113 height 38
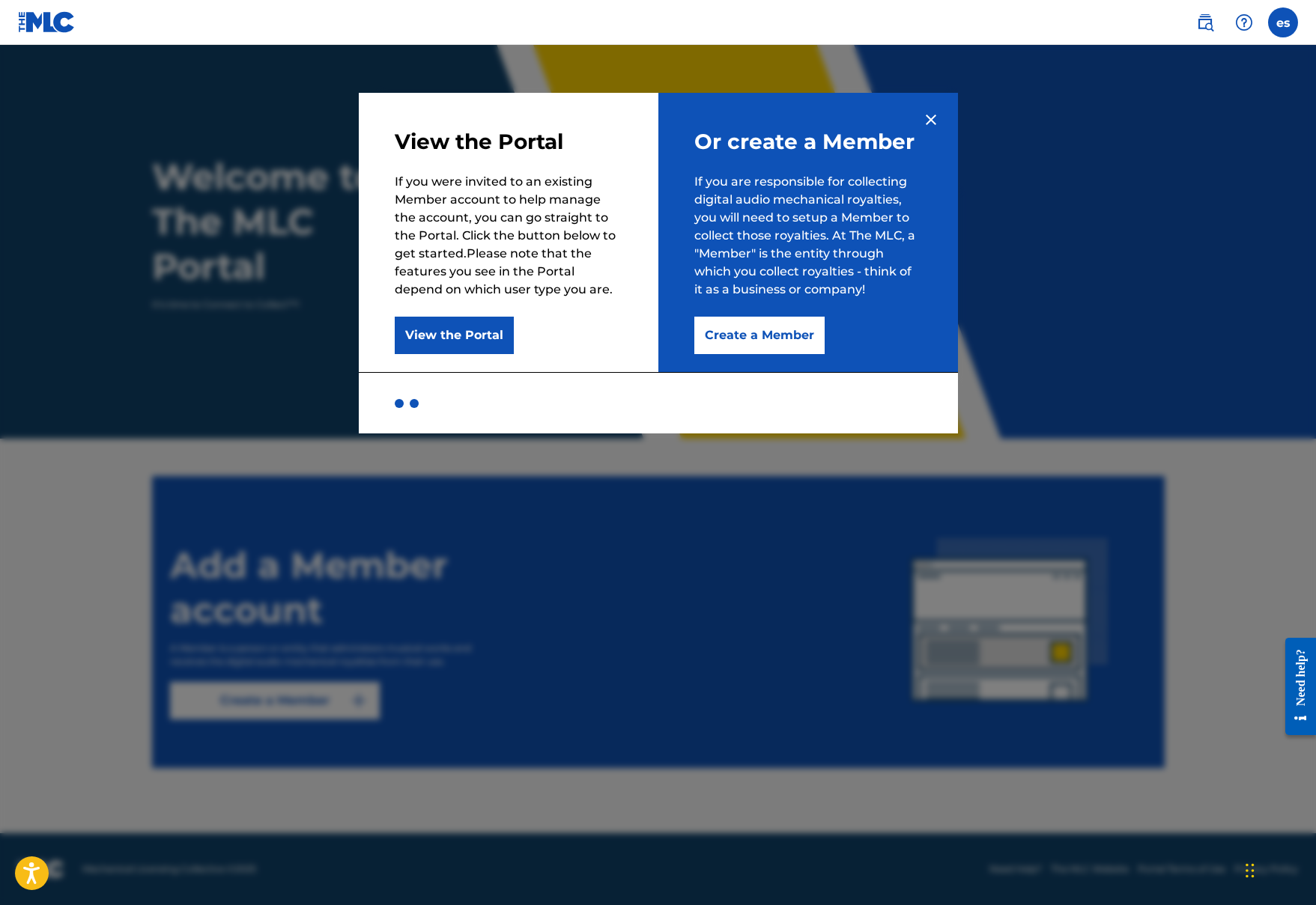
click at [753, 339] on button "Create a Member" at bounding box center [760, 335] width 130 height 38
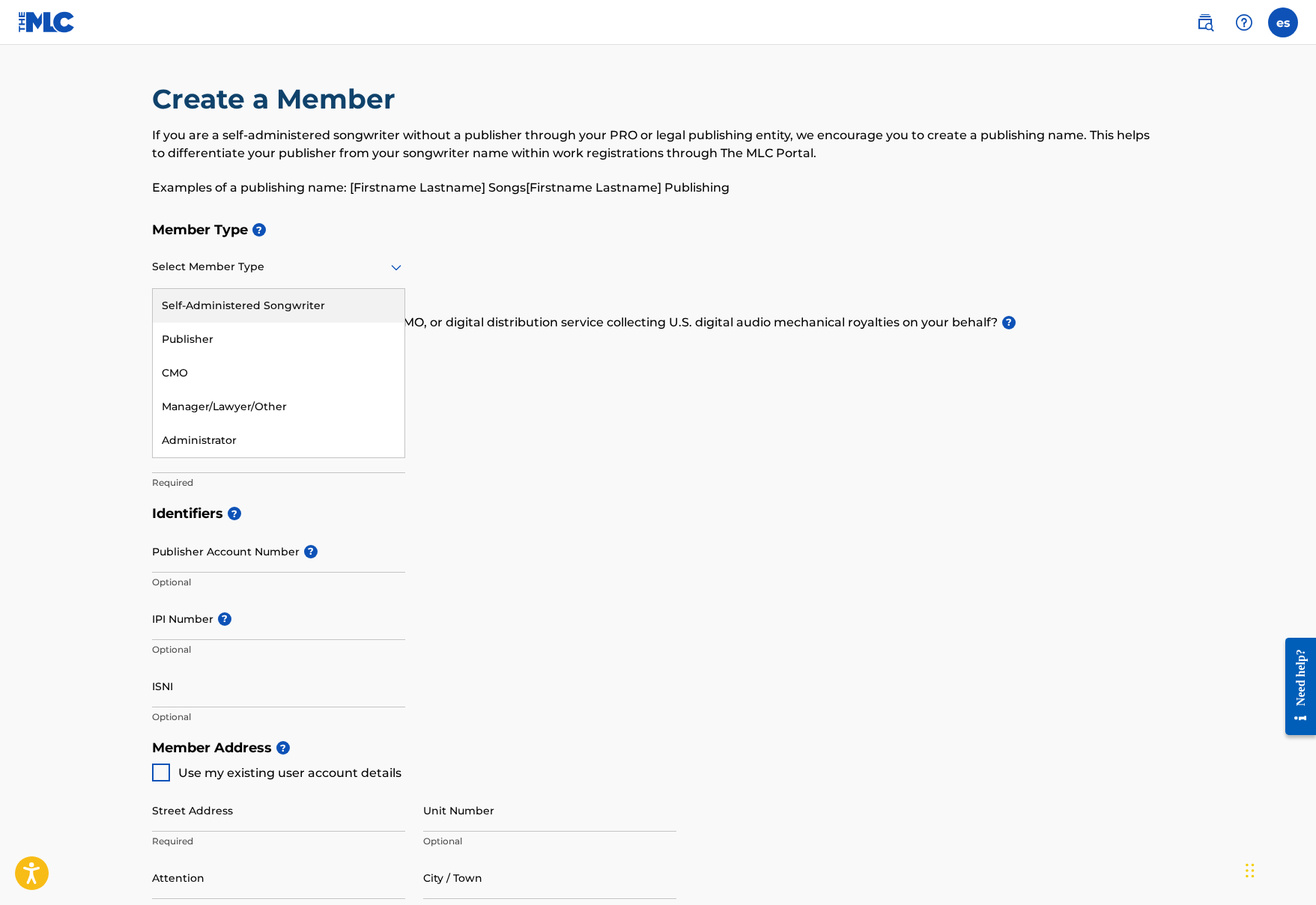
click at [304, 267] on div at bounding box center [278, 267] width 253 height 18
click at [292, 307] on div "Self-Administered Songwriter" at bounding box center [278, 306] width 251 height 34
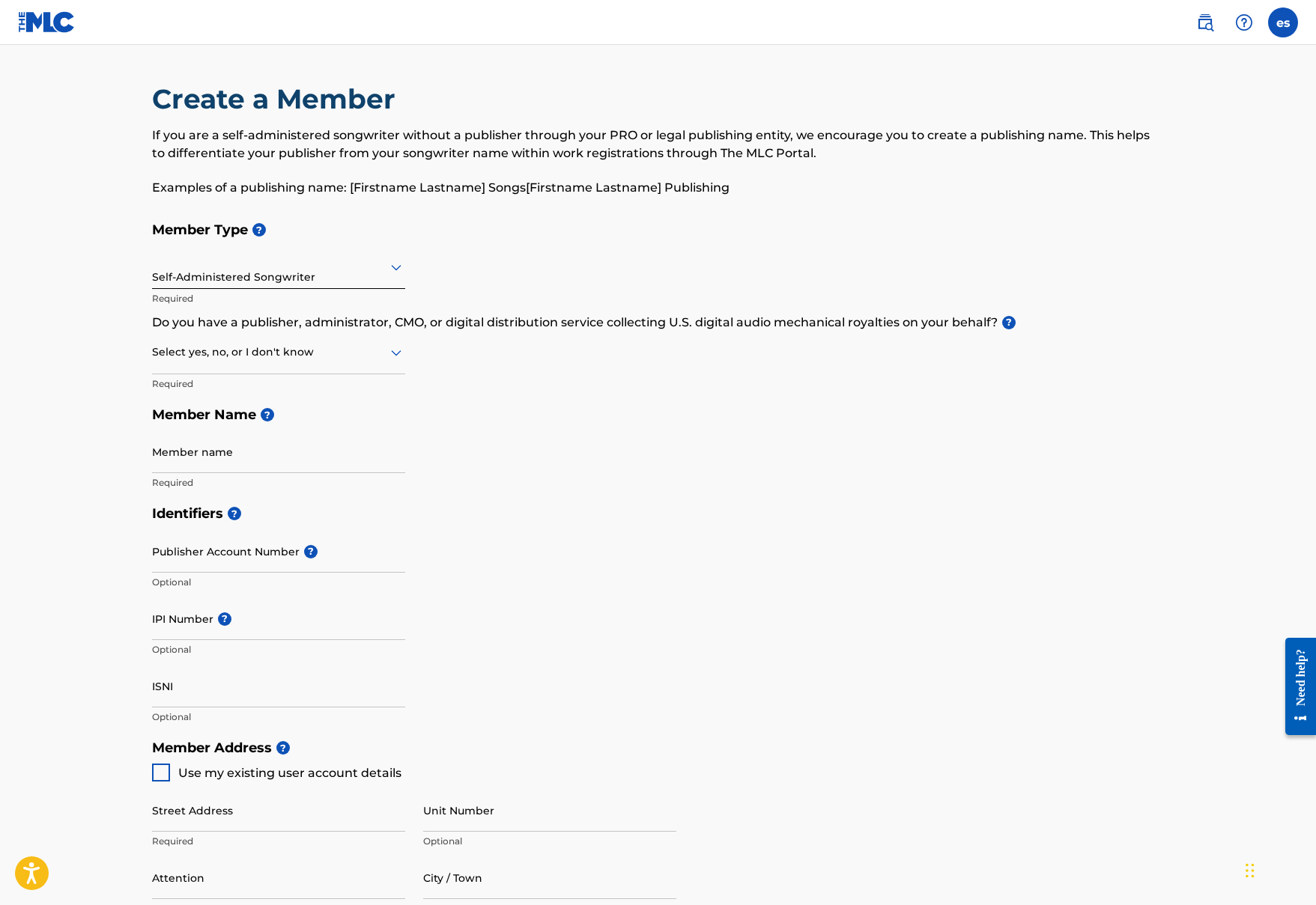
click at [388, 354] on icon at bounding box center [395, 352] width 18 height 18
click at [320, 447] on div "I don't know" at bounding box center [278, 459] width 251 height 34
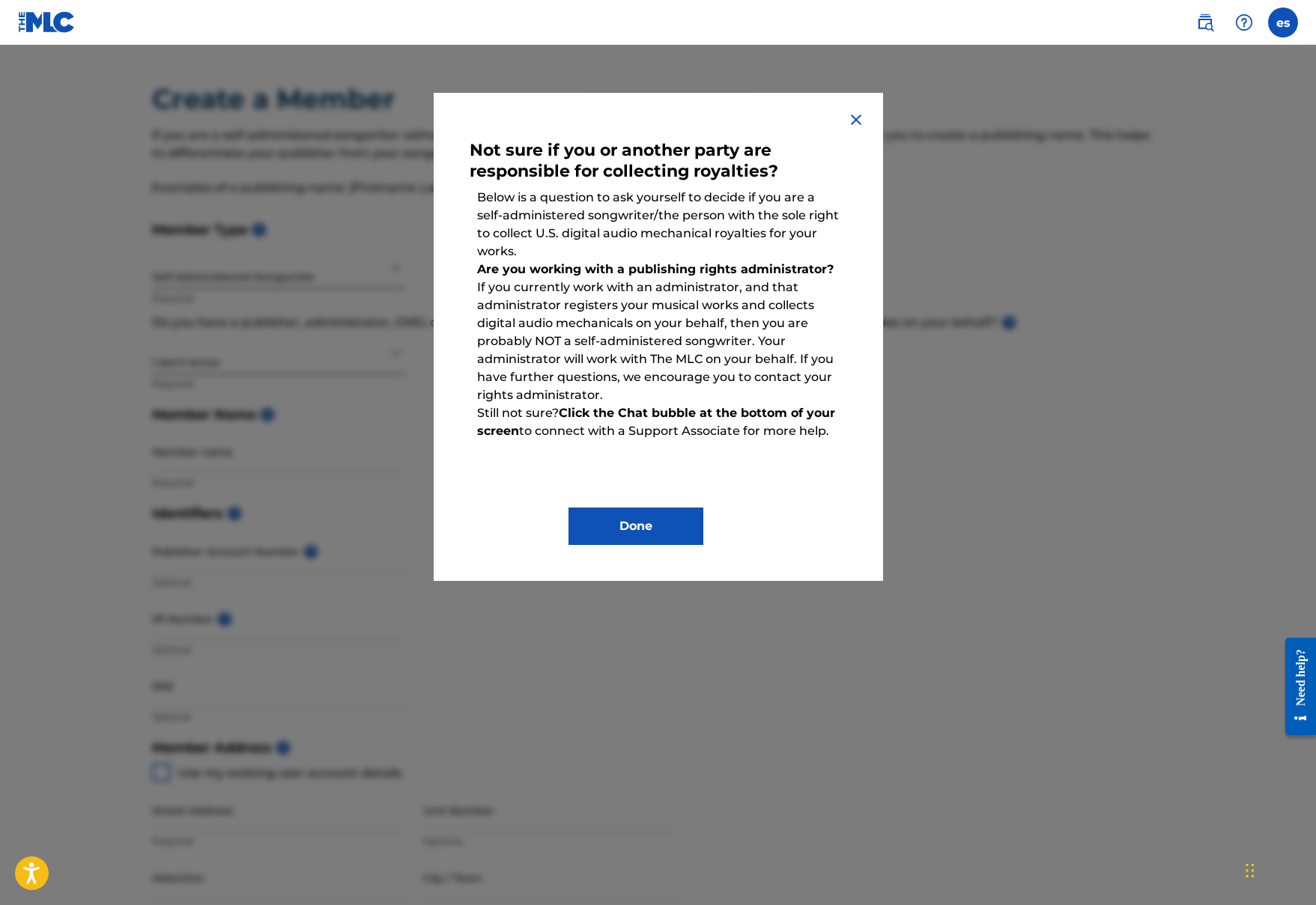
click at [660, 516] on button "Done" at bounding box center [636, 526] width 135 height 38
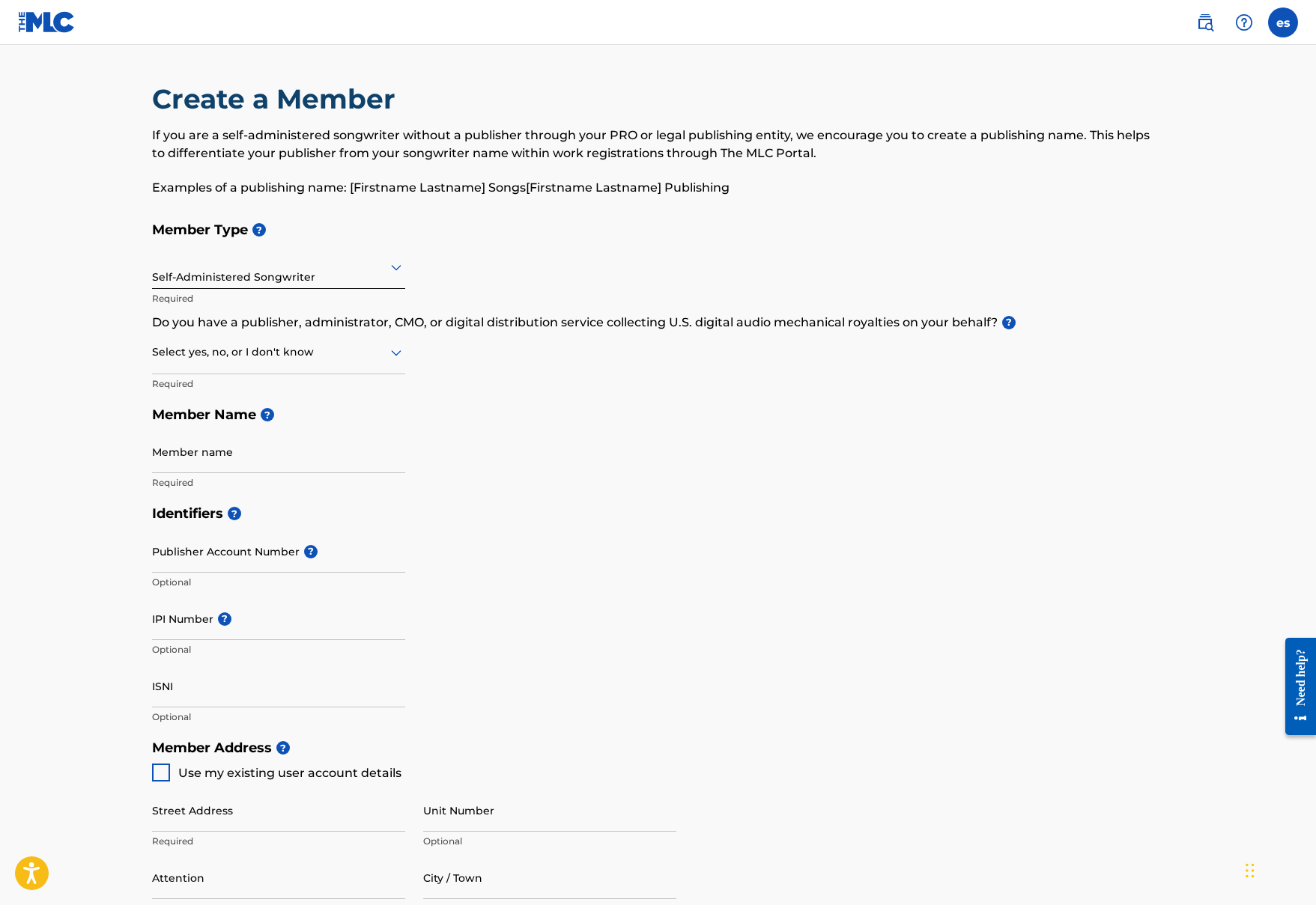
click at [302, 357] on div at bounding box center [278, 352] width 253 height 18
click at [256, 416] on div "No" at bounding box center [278, 425] width 251 height 34
type input "Eric Frederick Schraeder"
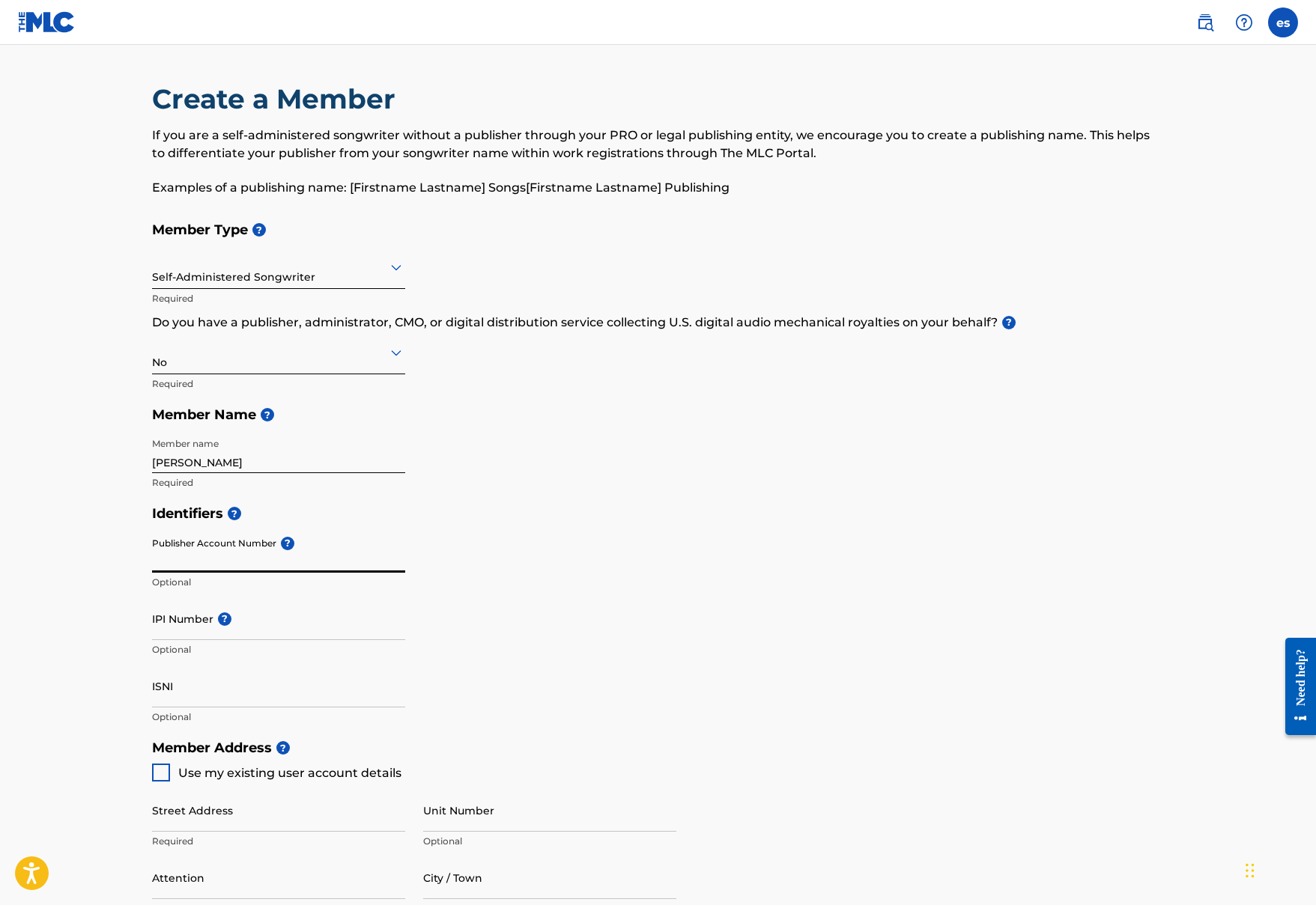
click at [239, 554] on input "Publisher Account Number ?" at bounding box center [278, 552] width 253 height 43
click at [248, 618] on input "IPI Number ?" at bounding box center [278, 619] width 253 height 43
click at [235, 690] on input "ISNI" at bounding box center [278, 687] width 253 height 43
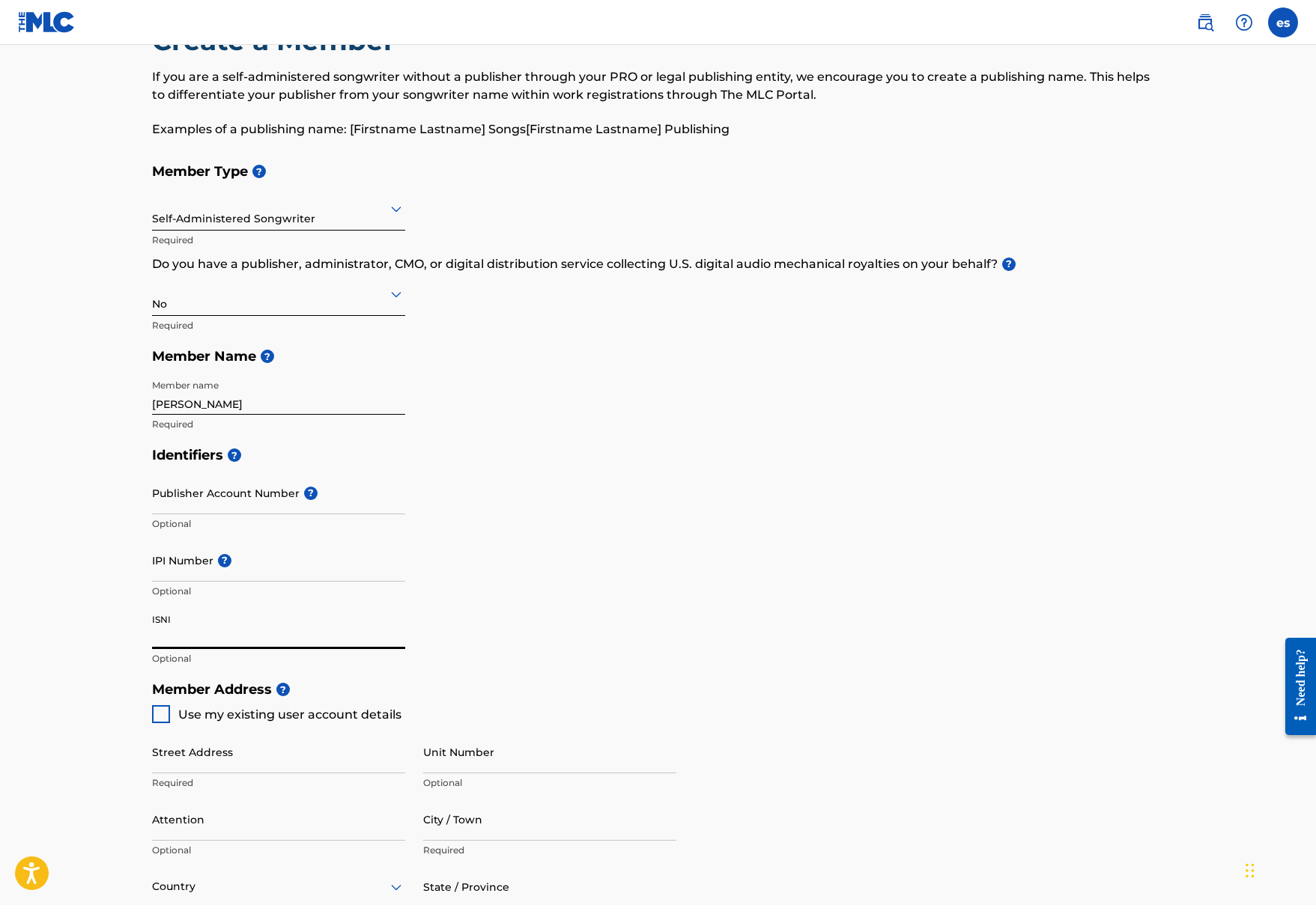
scroll to position [229, 0]
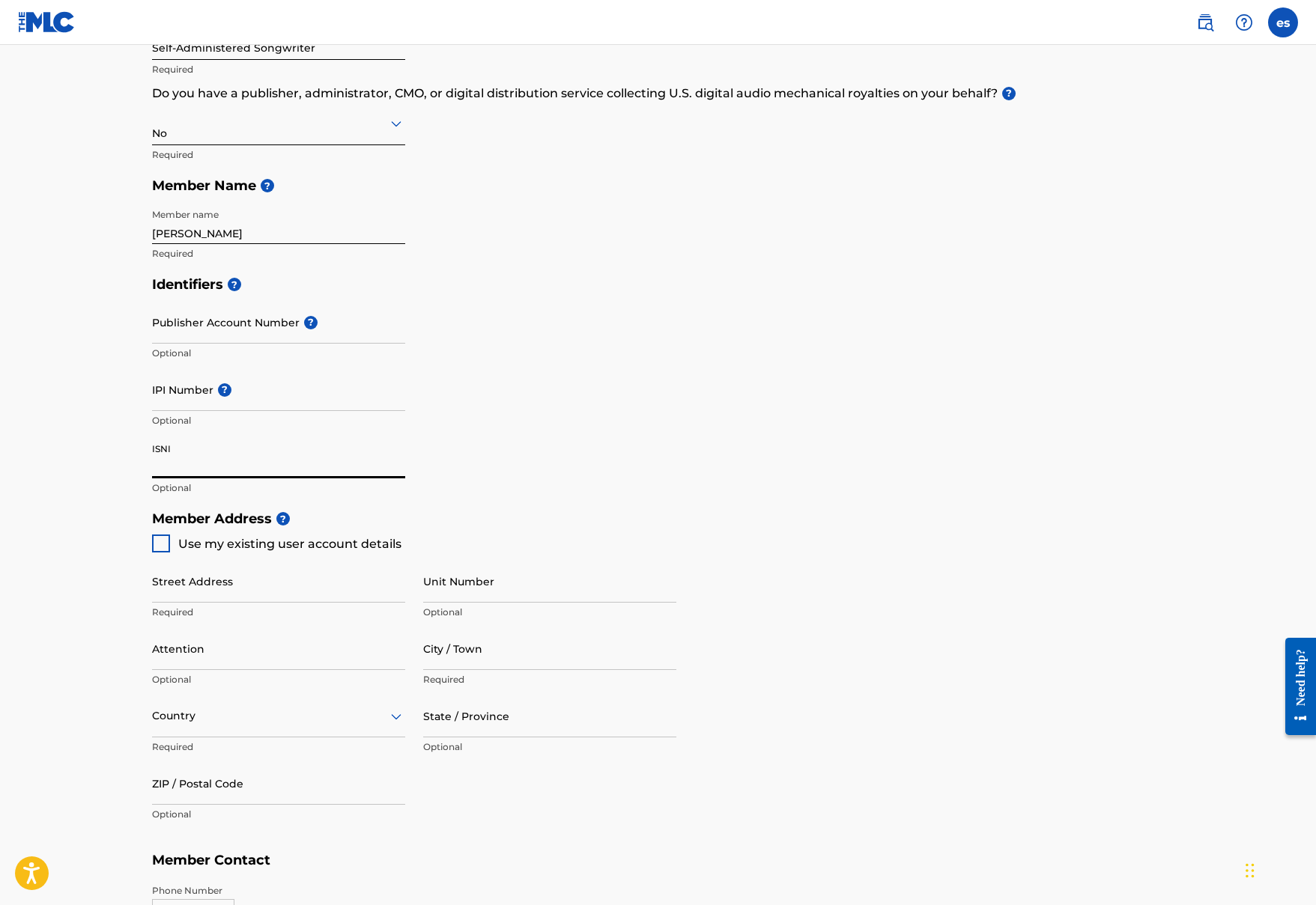
click at [157, 549] on div at bounding box center [160, 543] width 18 height 18
type input "[STREET_ADDRESS]"
type input "[GEOGRAPHIC_DATA]"
type input "v5L1j8"
type input "604"
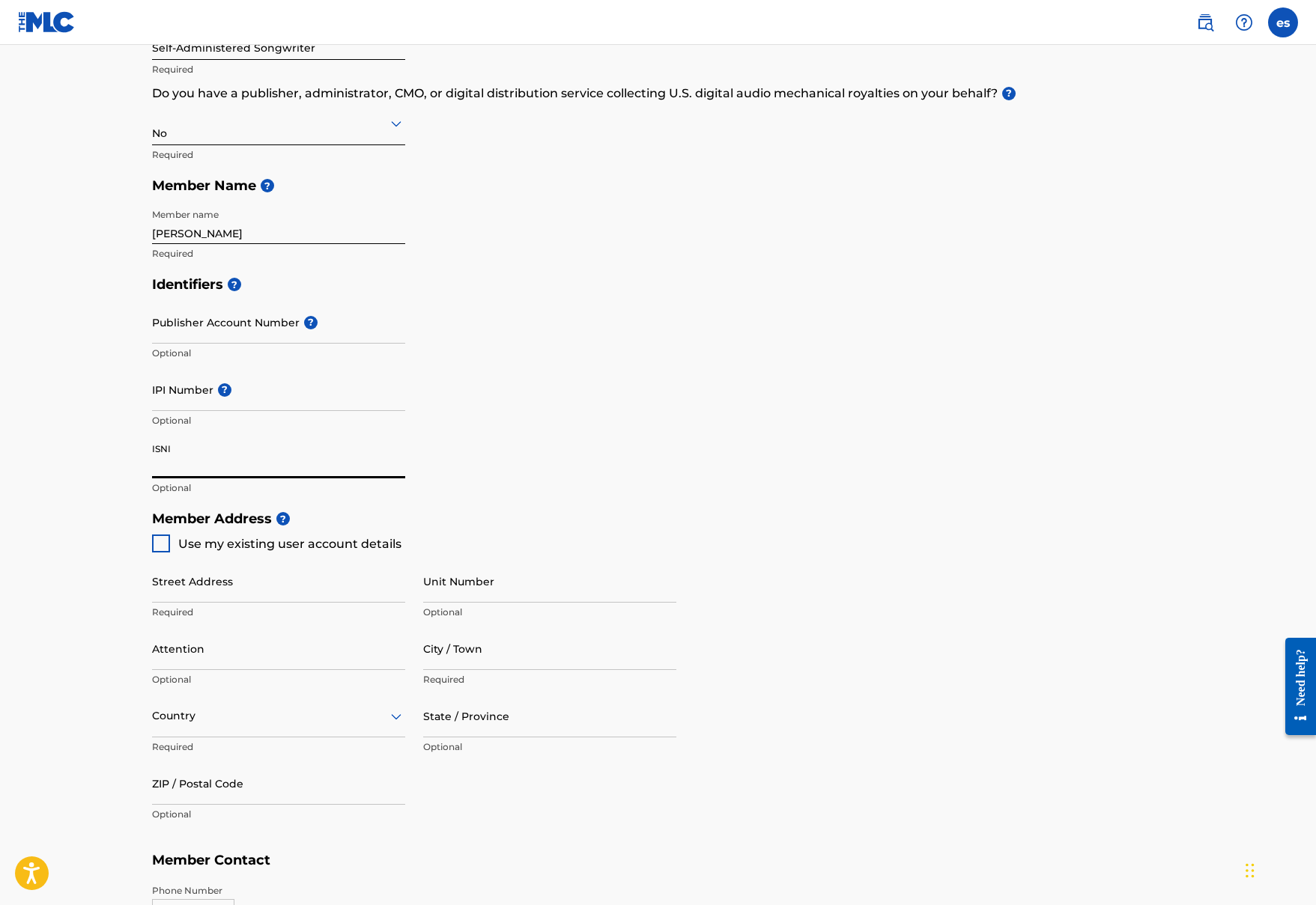
type input "9109299"
type input "[EMAIL_ADDRESS][DOMAIN_NAME]"
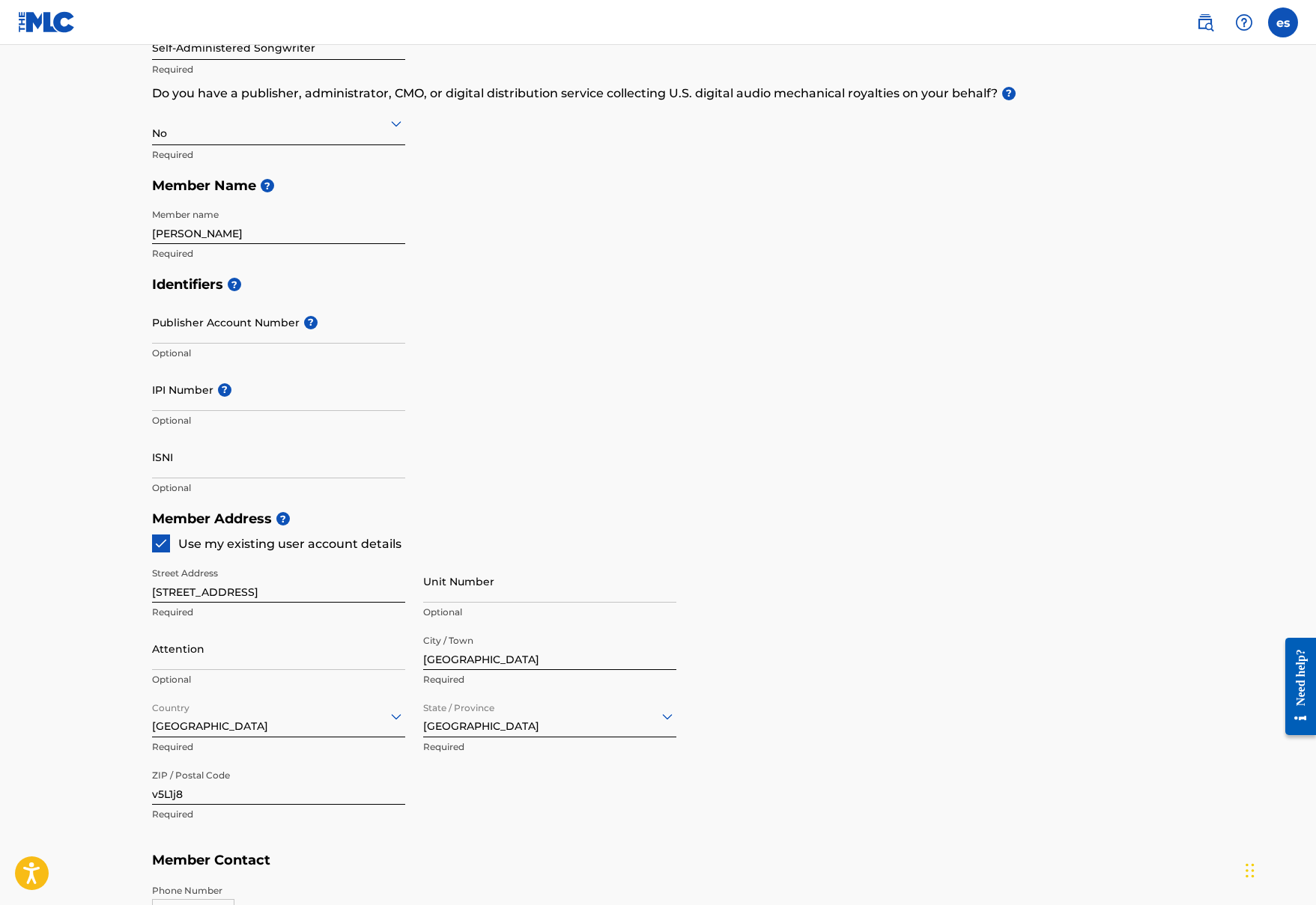
scroll to position [554, 0]
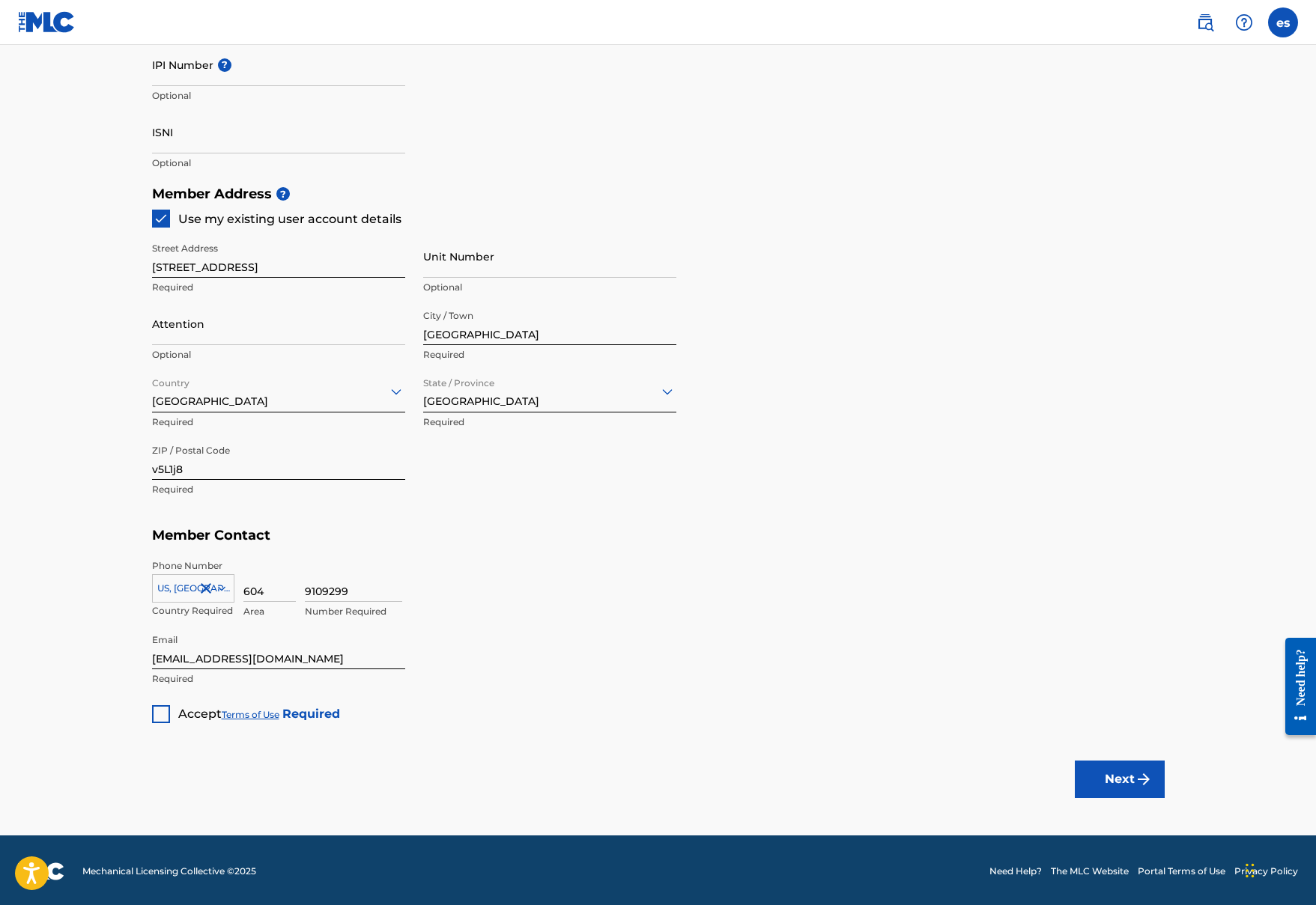
click at [161, 714] on div at bounding box center [160, 714] width 18 height 18
click at [1126, 785] on button "Next" at bounding box center [1119, 779] width 90 height 38
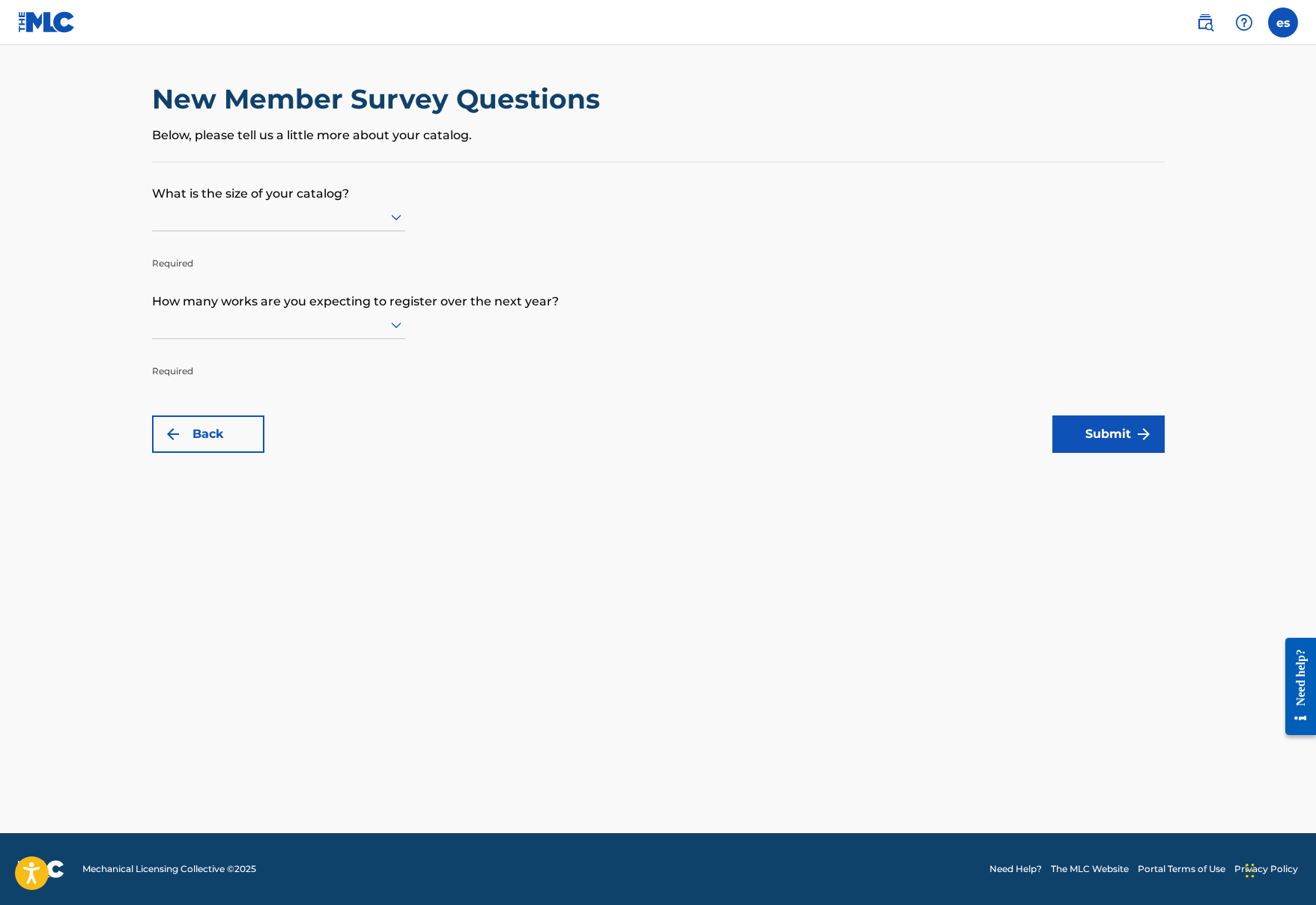
click at [330, 231] on div at bounding box center [278, 217] width 253 height 28
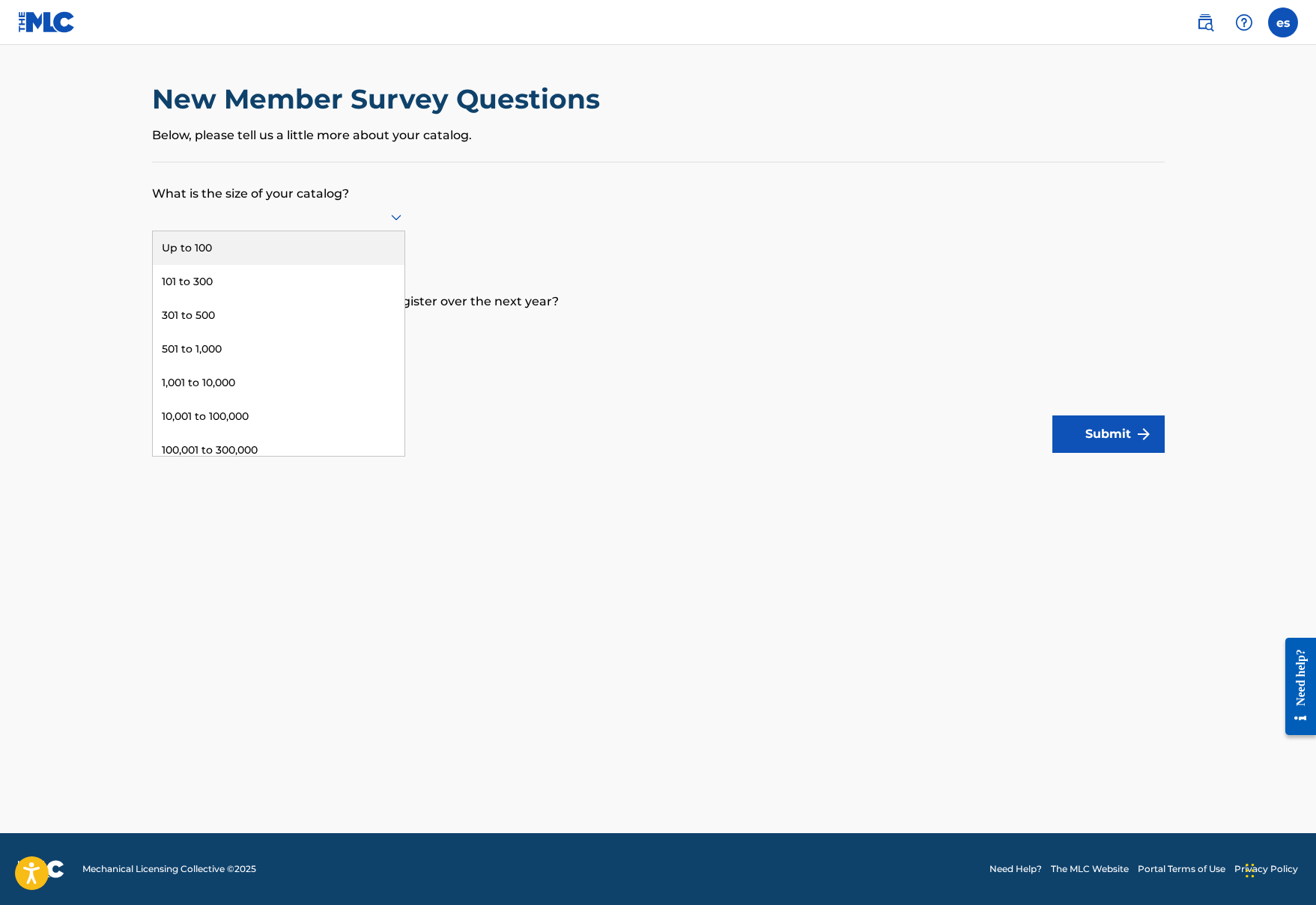
click at [315, 265] on div "Up to 100" at bounding box center [278, 248] width 251 height 34
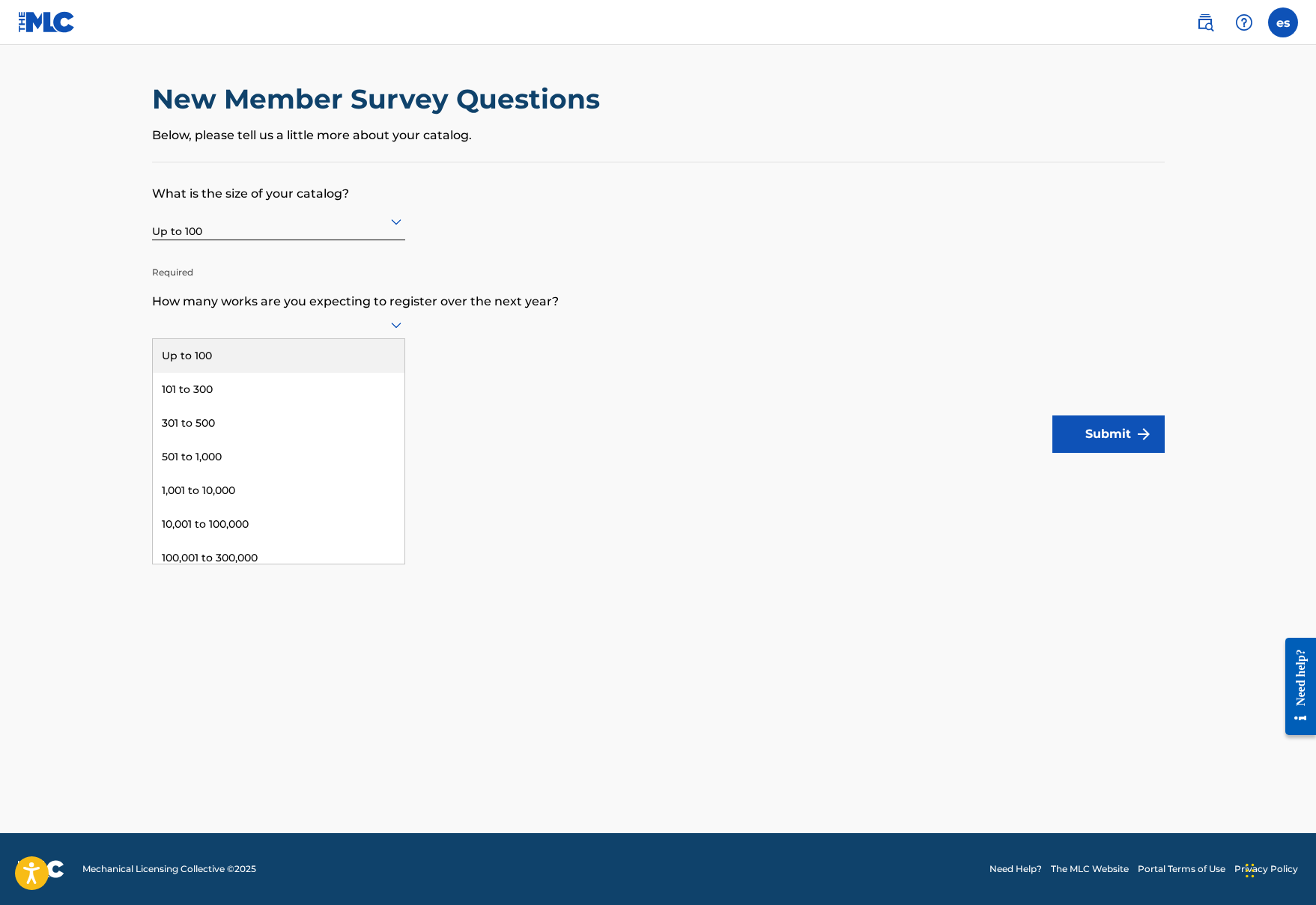
click at [399, 329] on icon at bounding box center [396, 326] width 11 height 6
click at [378, 359] on div "Up to 100" at bounding box center [278, 356] width 251 height 34
click at [1075, 427] on button "Submit" at bounding box center [1108, 434] width 113 height 38
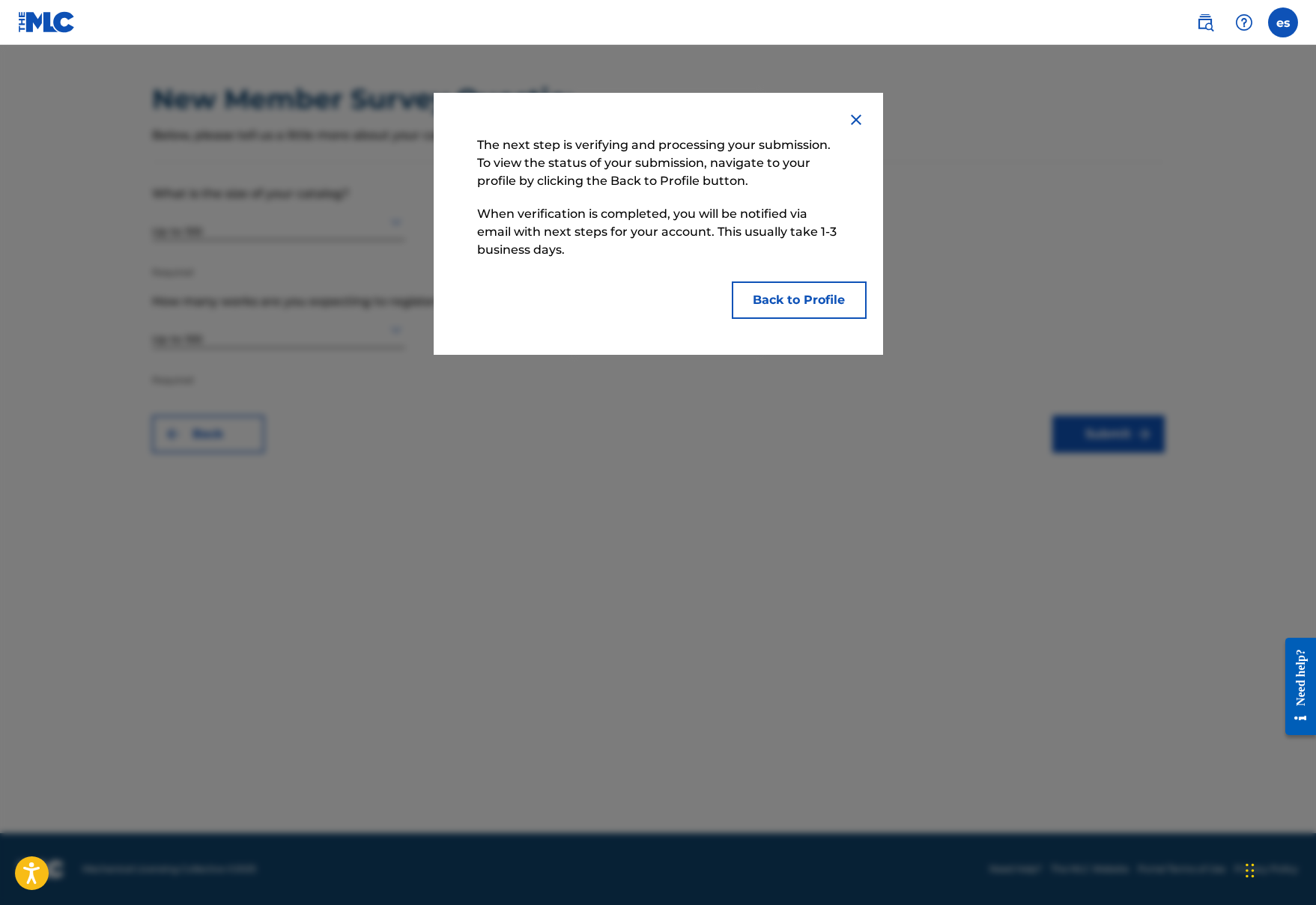
click at [794, 304] on button "Back to Profile" at bounding box center [799, 300] width 135 height 38
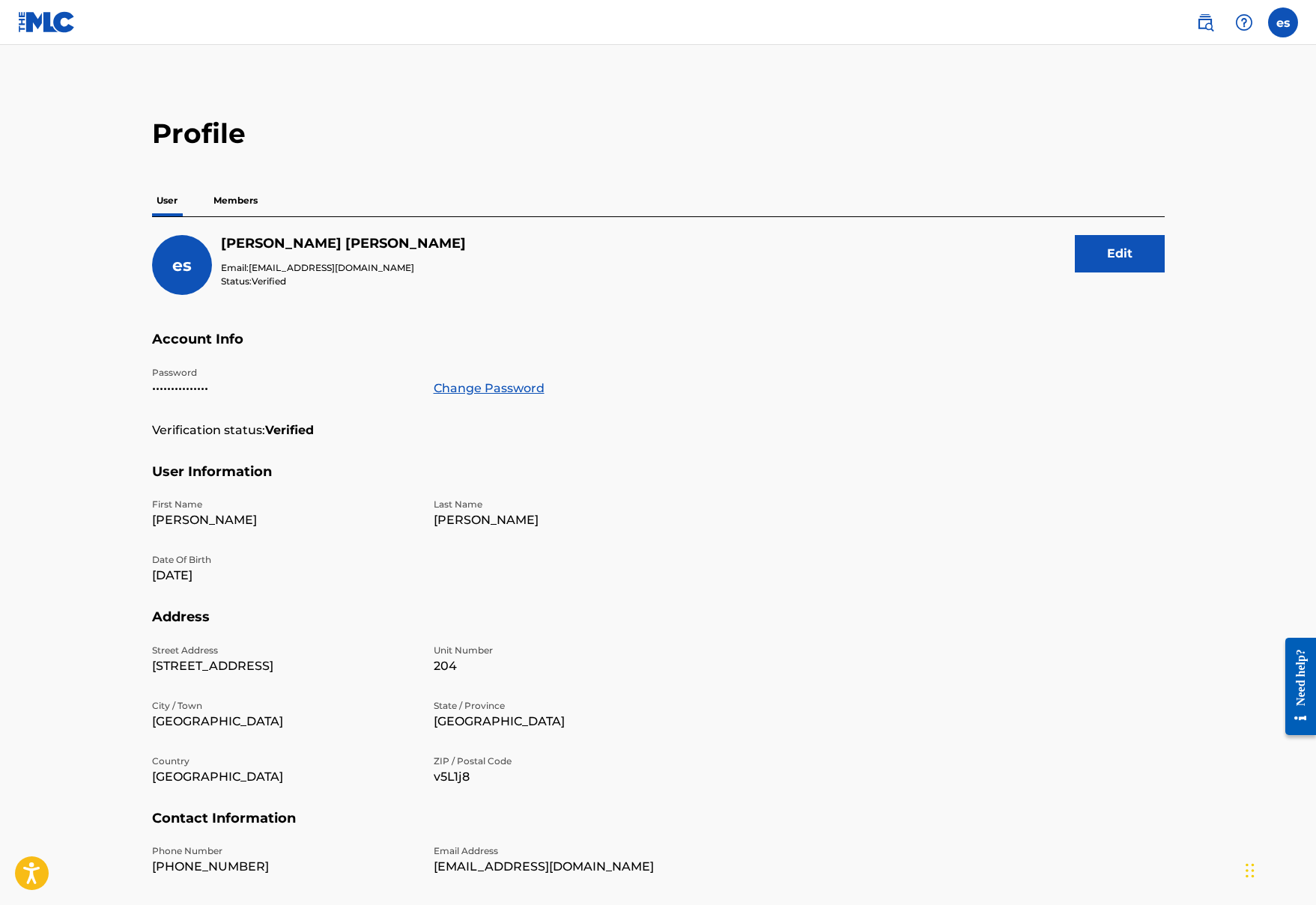
scroll to position [101, 0]
